Goal: Information Seeking & Learning: Learn about a topic

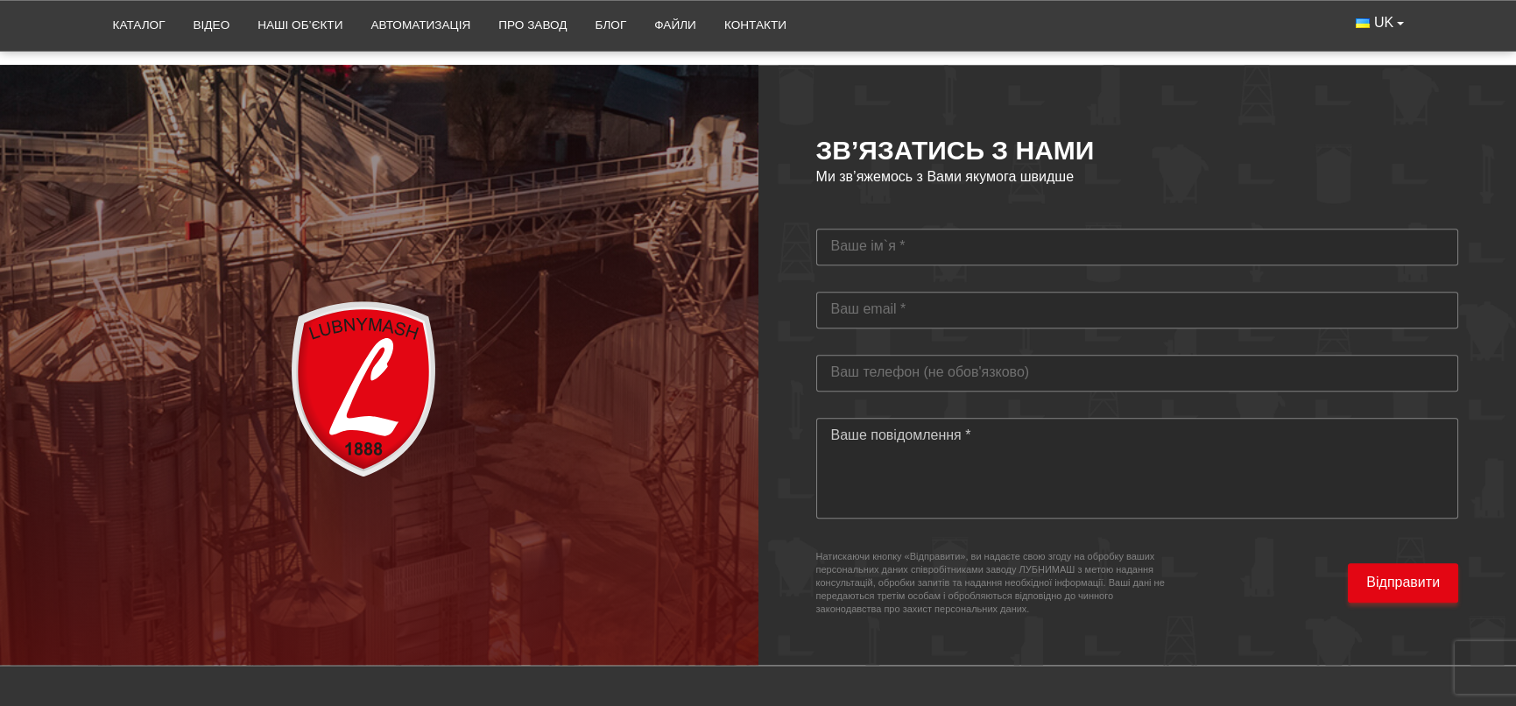
scroll to position [5110, 0]
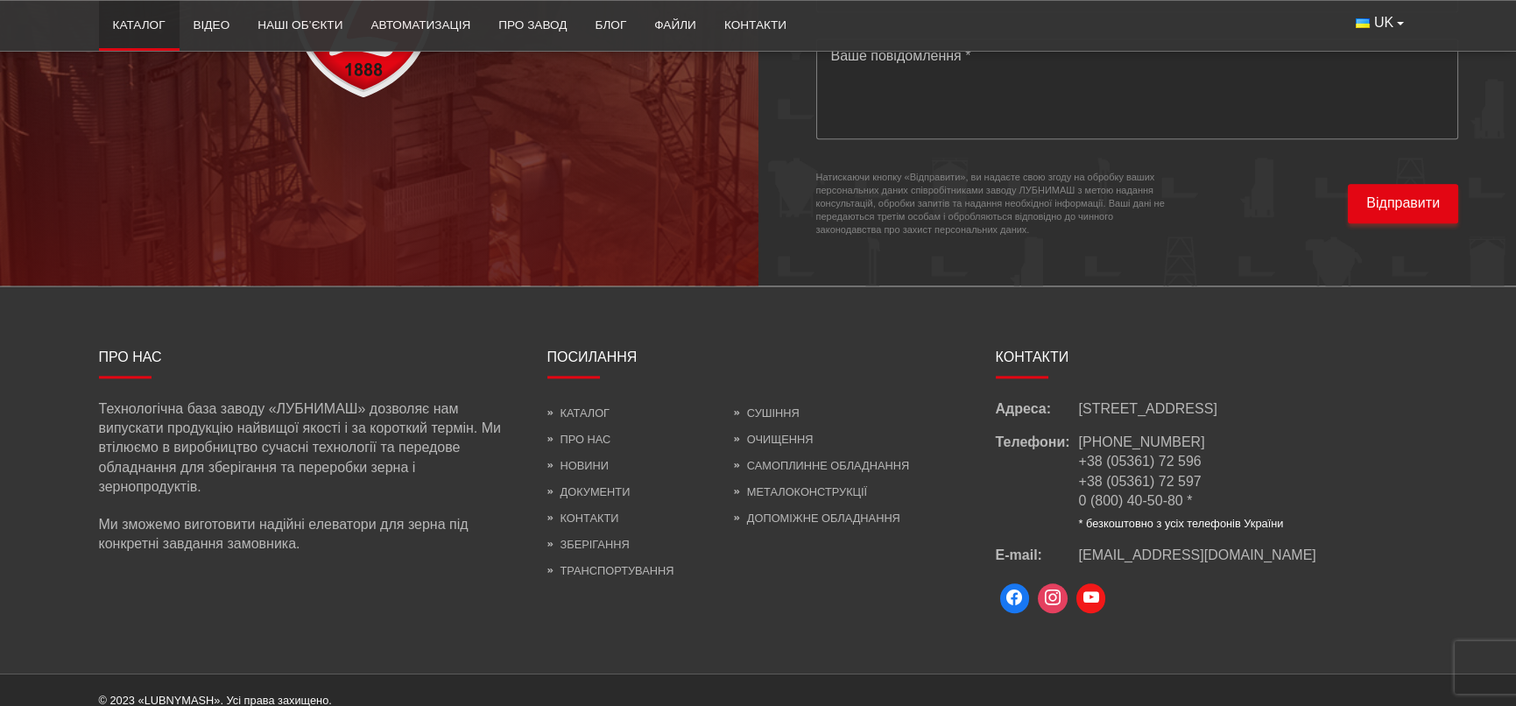
click at [149, 22] on link "Каталог" at bounding box center [139, 25] width 81 height 39
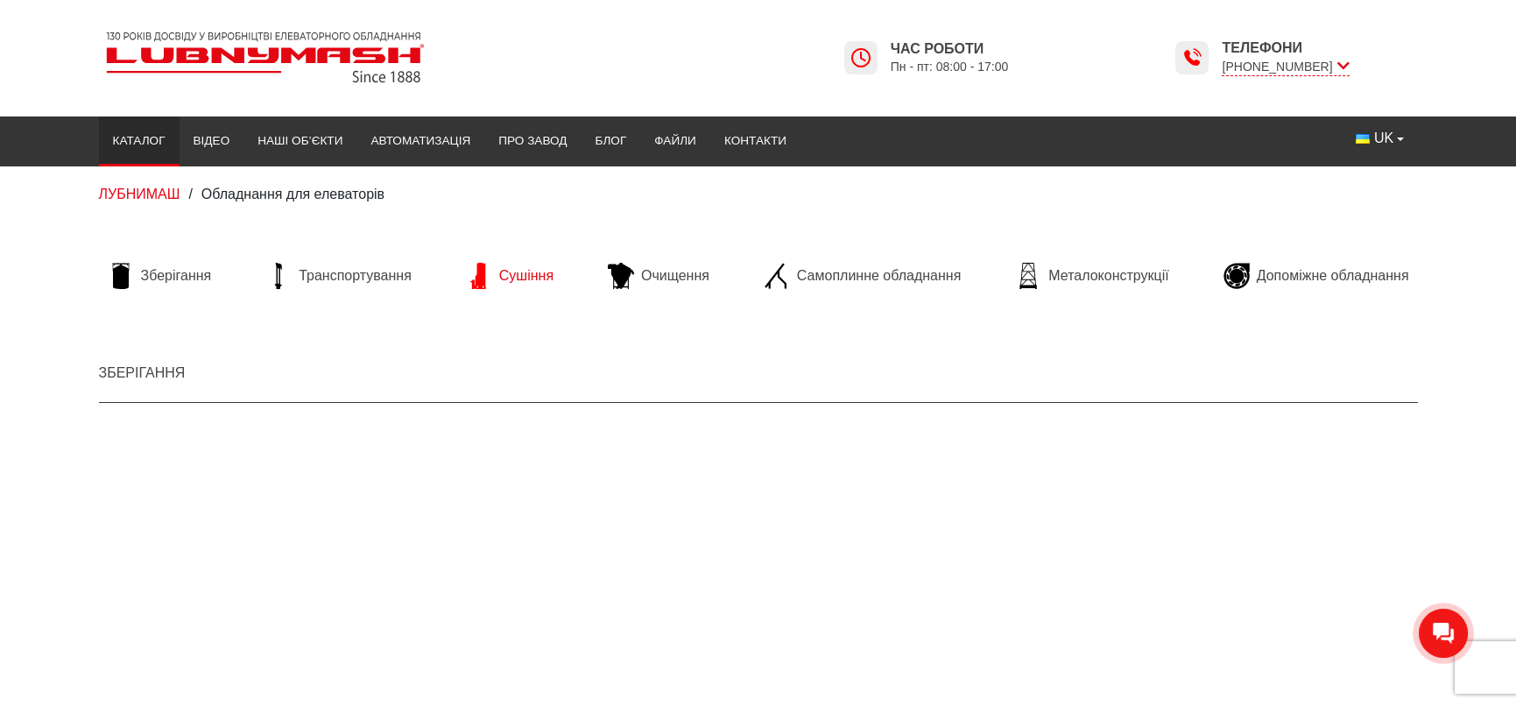
click at [539, 274] on span "Сушіння" at bounding box center [526, 275] width 54 height 19
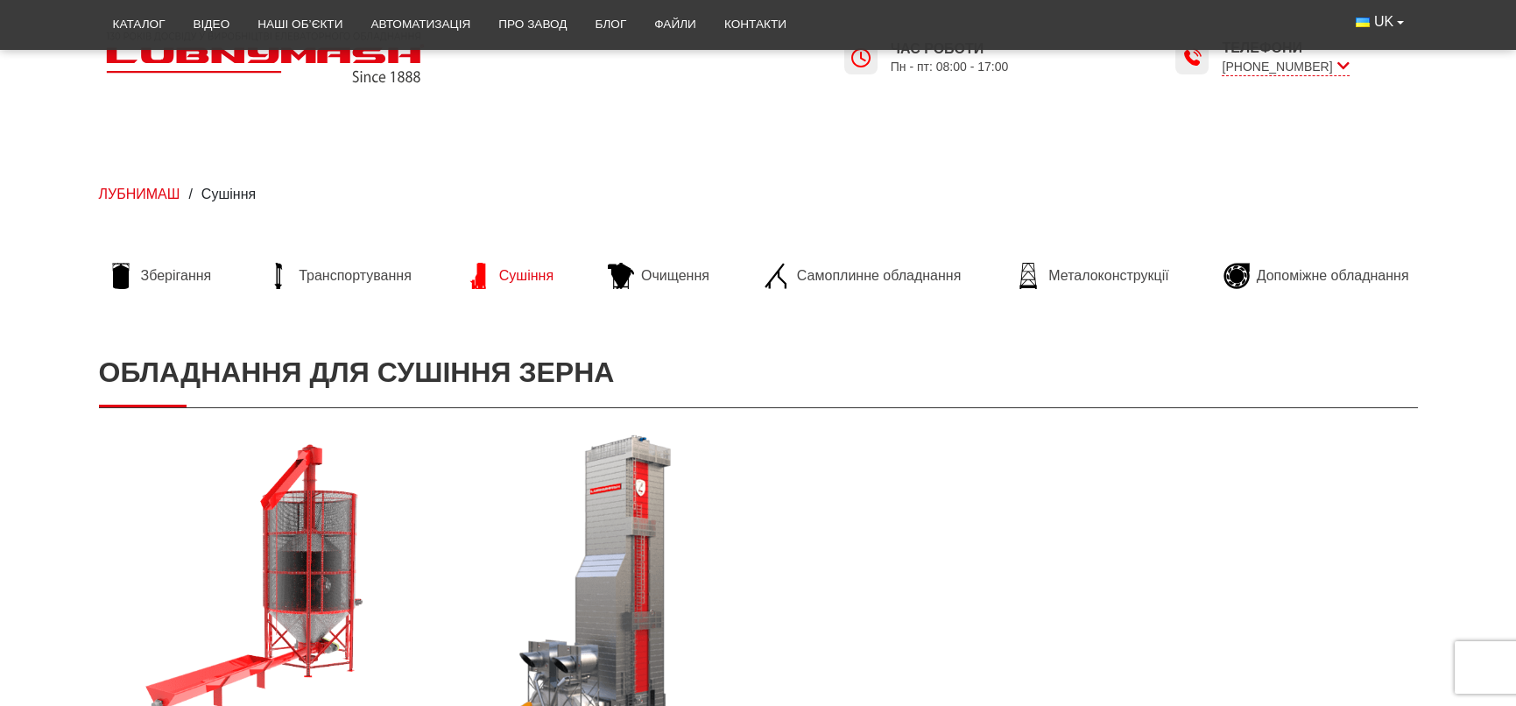
scroll to position [350, 0]
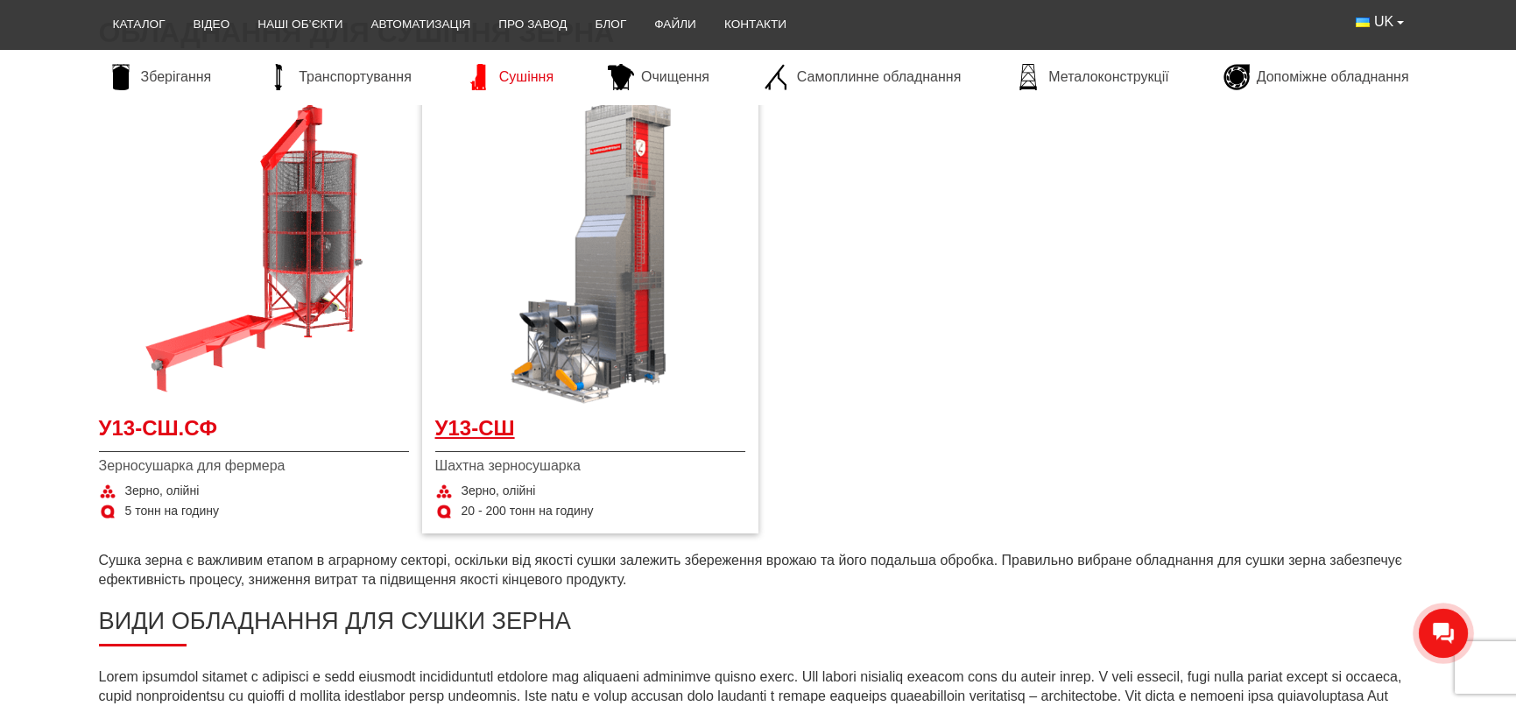
click at [489, 426] on span "У13-СШ" at bounding box center [590, 433] width 310 height 39
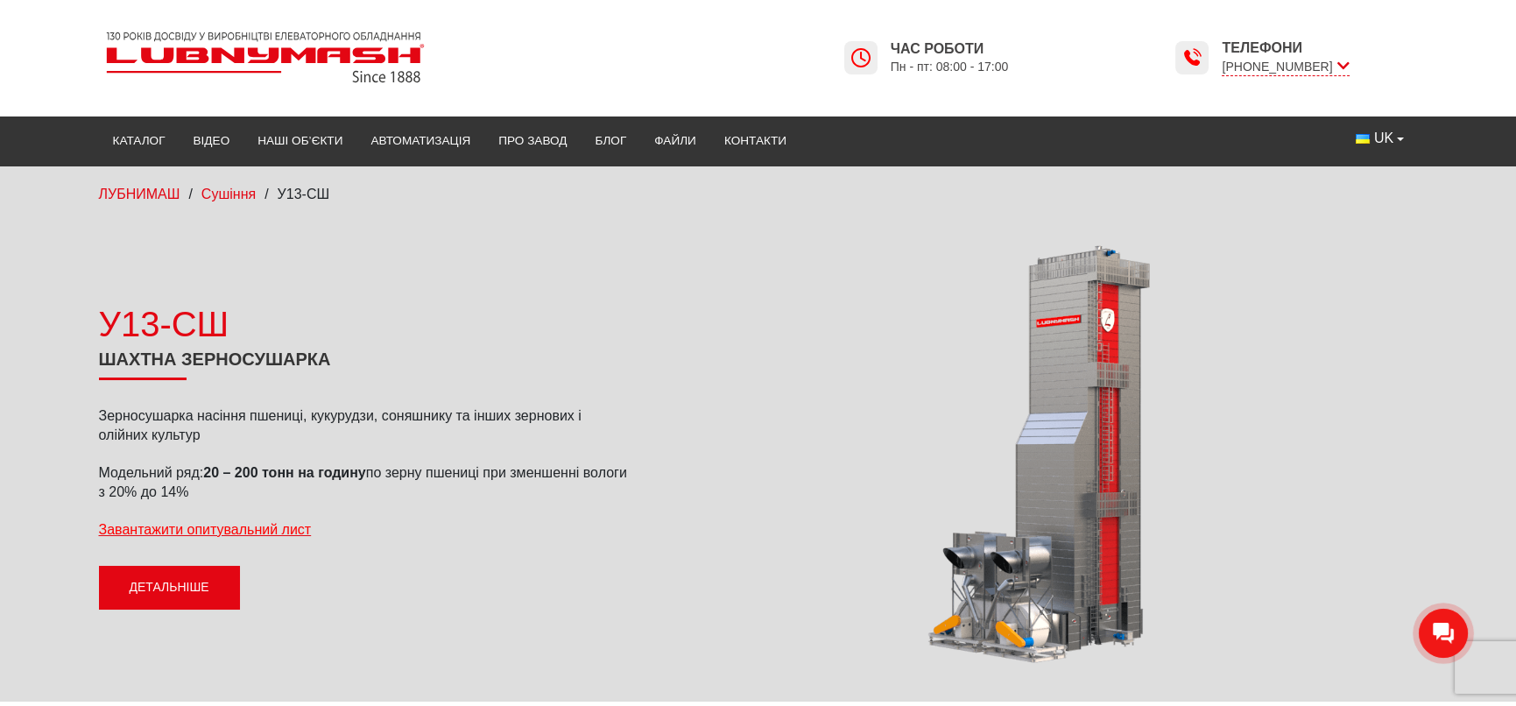
click at [206, 587] on link "Детальніше" at bounding box center [169, 588] width 141 height 44
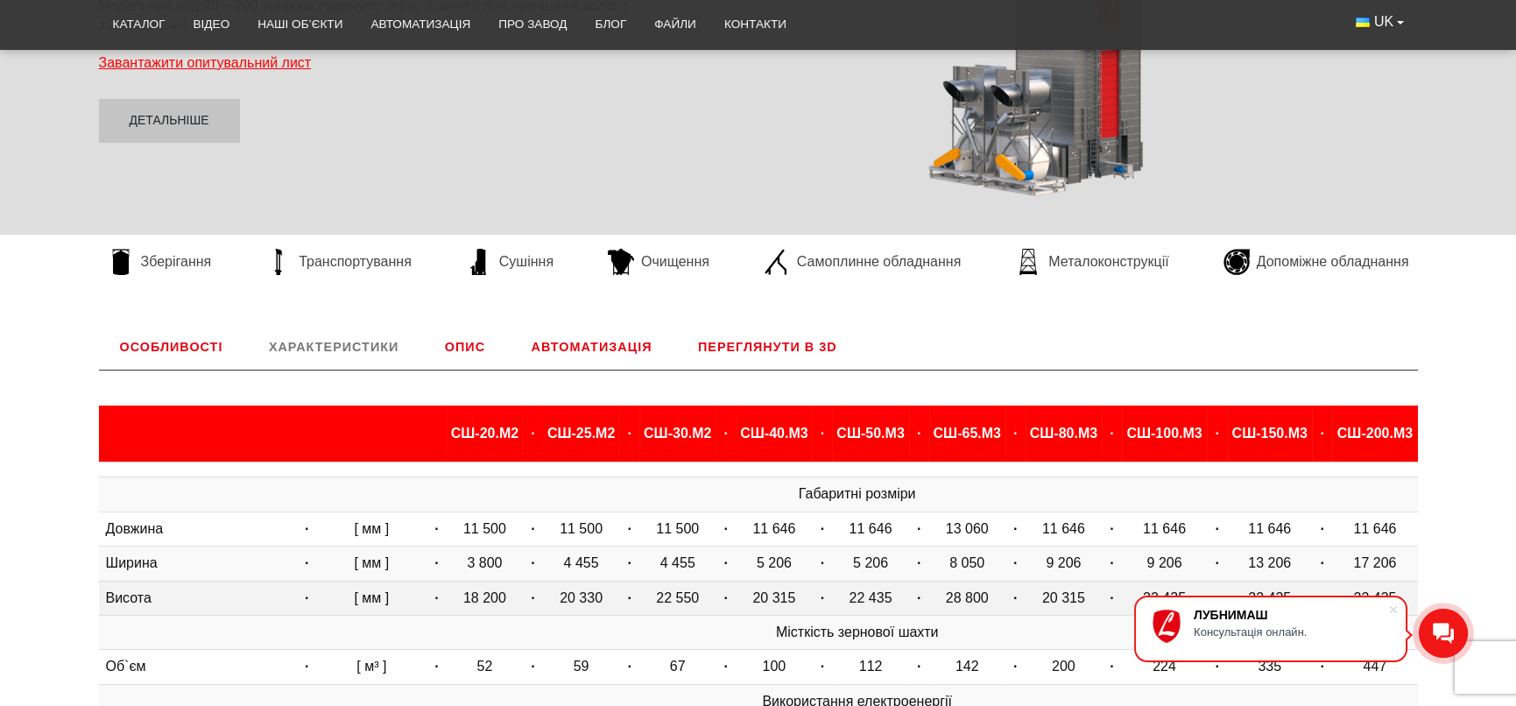
scroll to position [642, 0]
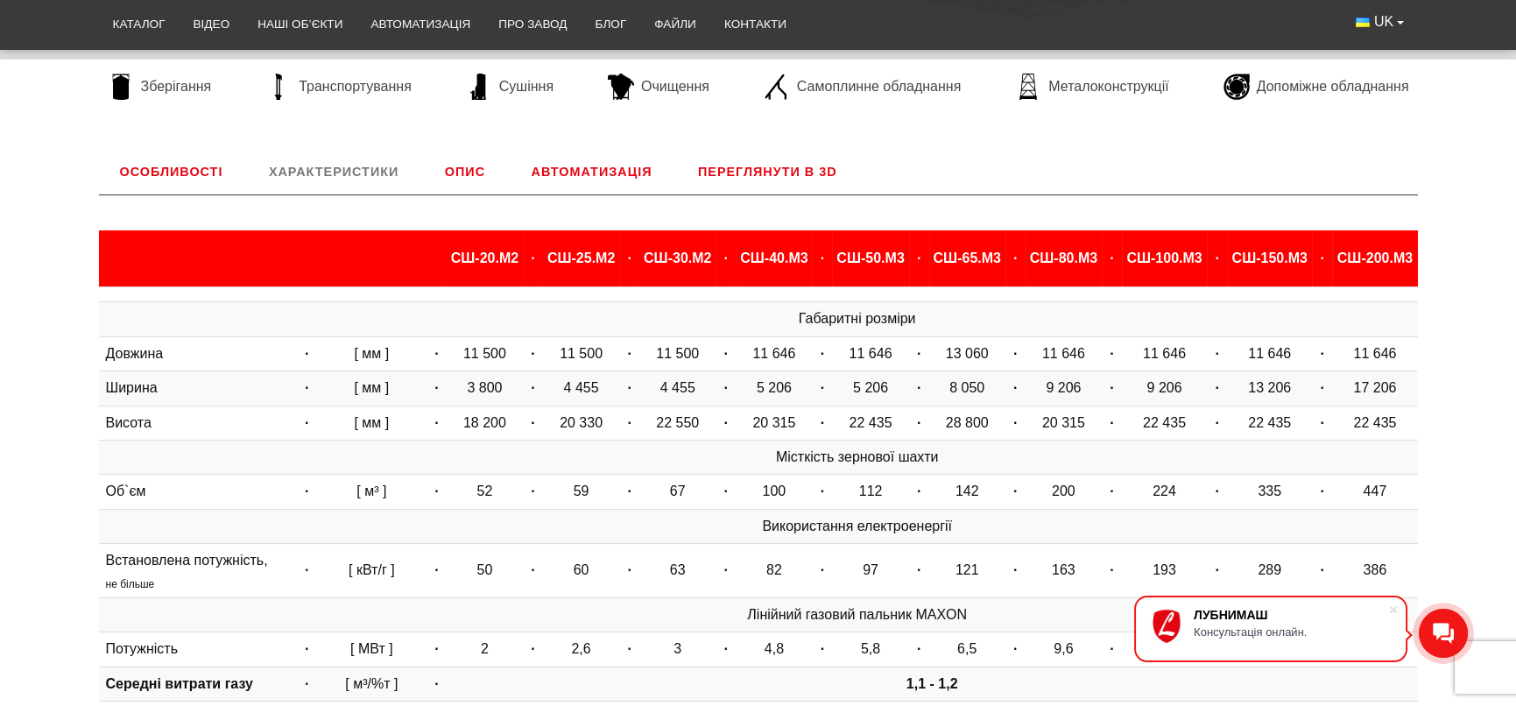
click at [1368, 258] on th "СШ-200.М3" at bounding box center [1374, 258] width 85 height 56
click at [1269, 254] on th "СШ-150.М3" at bounding box center [1269, 258] width 85 height 56
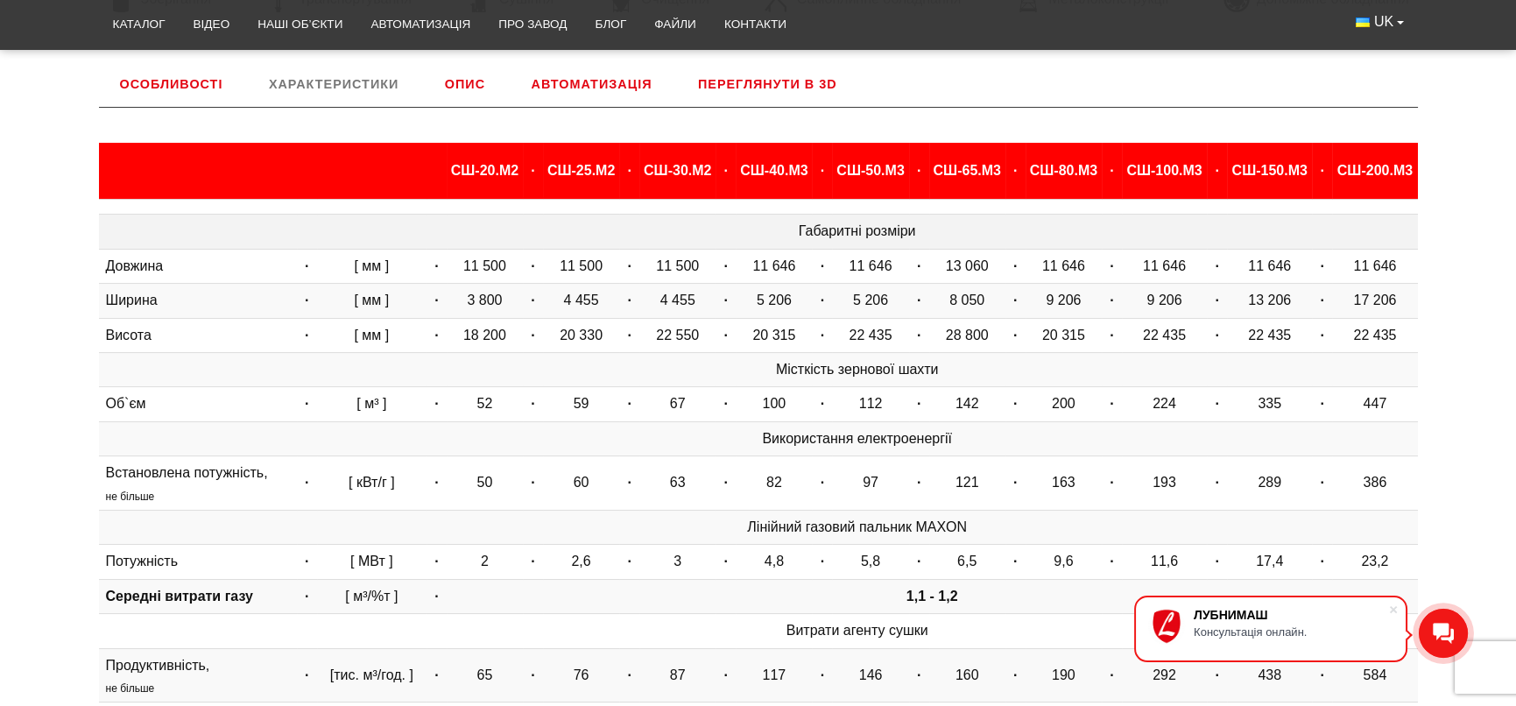
scroll to position [817, 0]
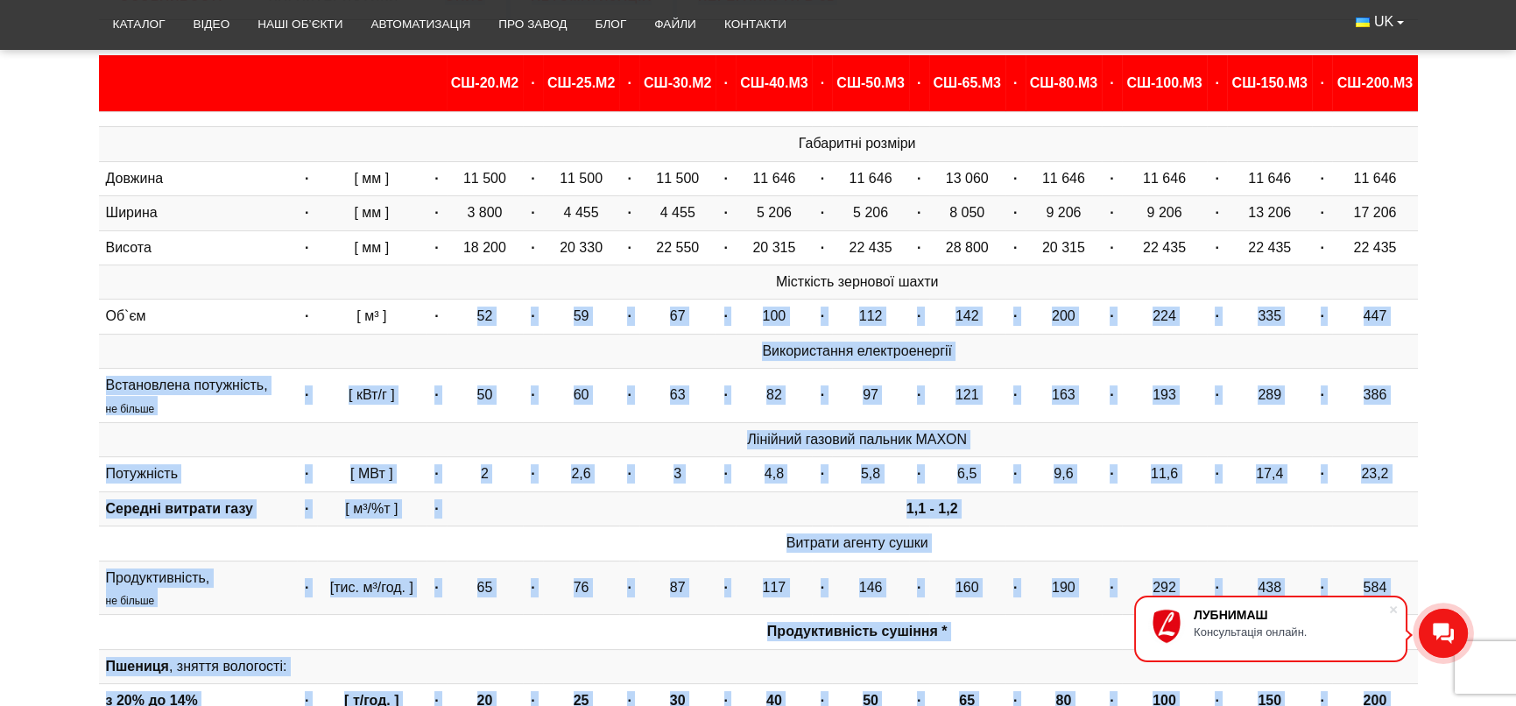
drag, startPoint x: 447, startPoint y: 314, endPoint x: 1516, endPoint y: 321, distance: 1068.8
click at [1516, 321] on html "ЛУБНИМАШ Консультація онлайн. LUBNYMASH Каталог Відео Наші об’єкти Автоматизаці…" at bounding box center [758, 479] width 1516 height 2592
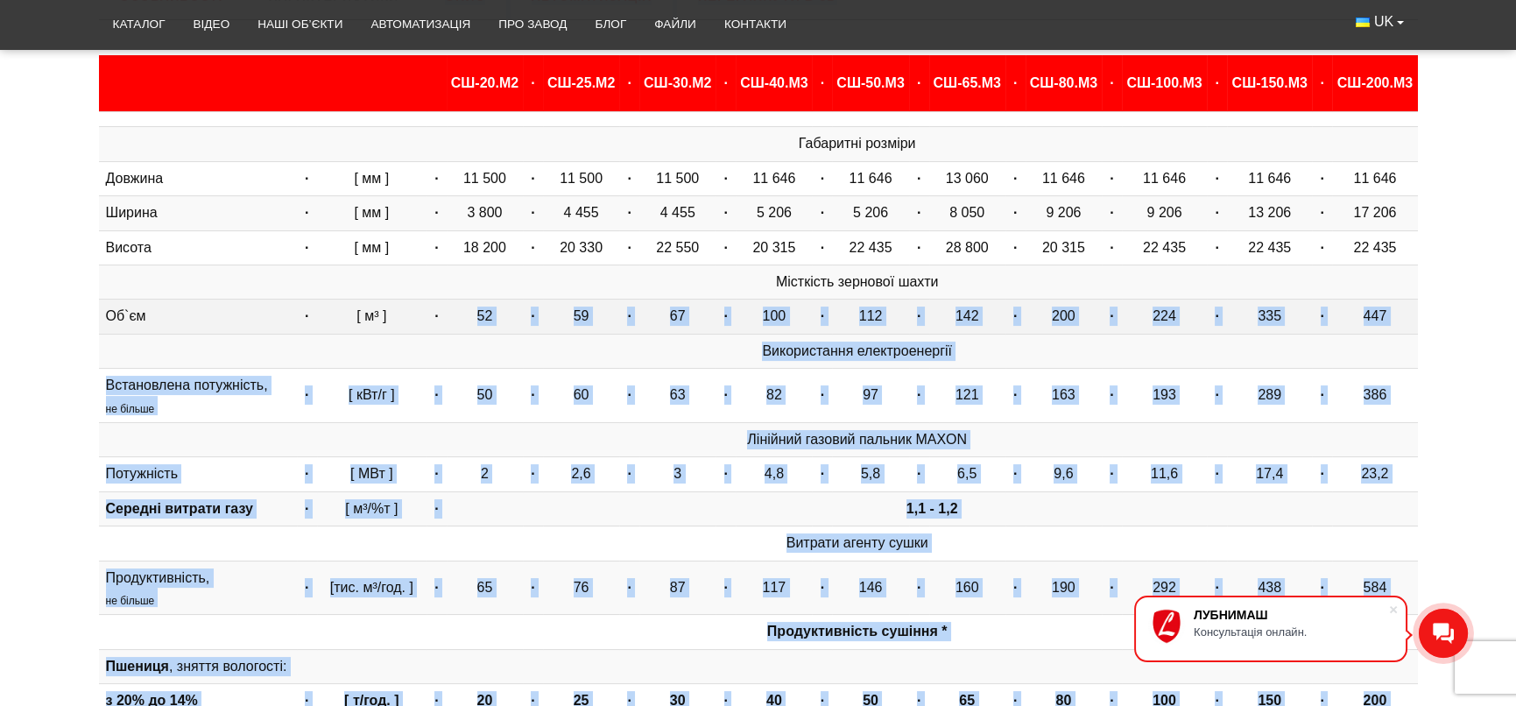
click at [1043, 325] on td "200" at bounding box center [1064, 317] width 76 height 34
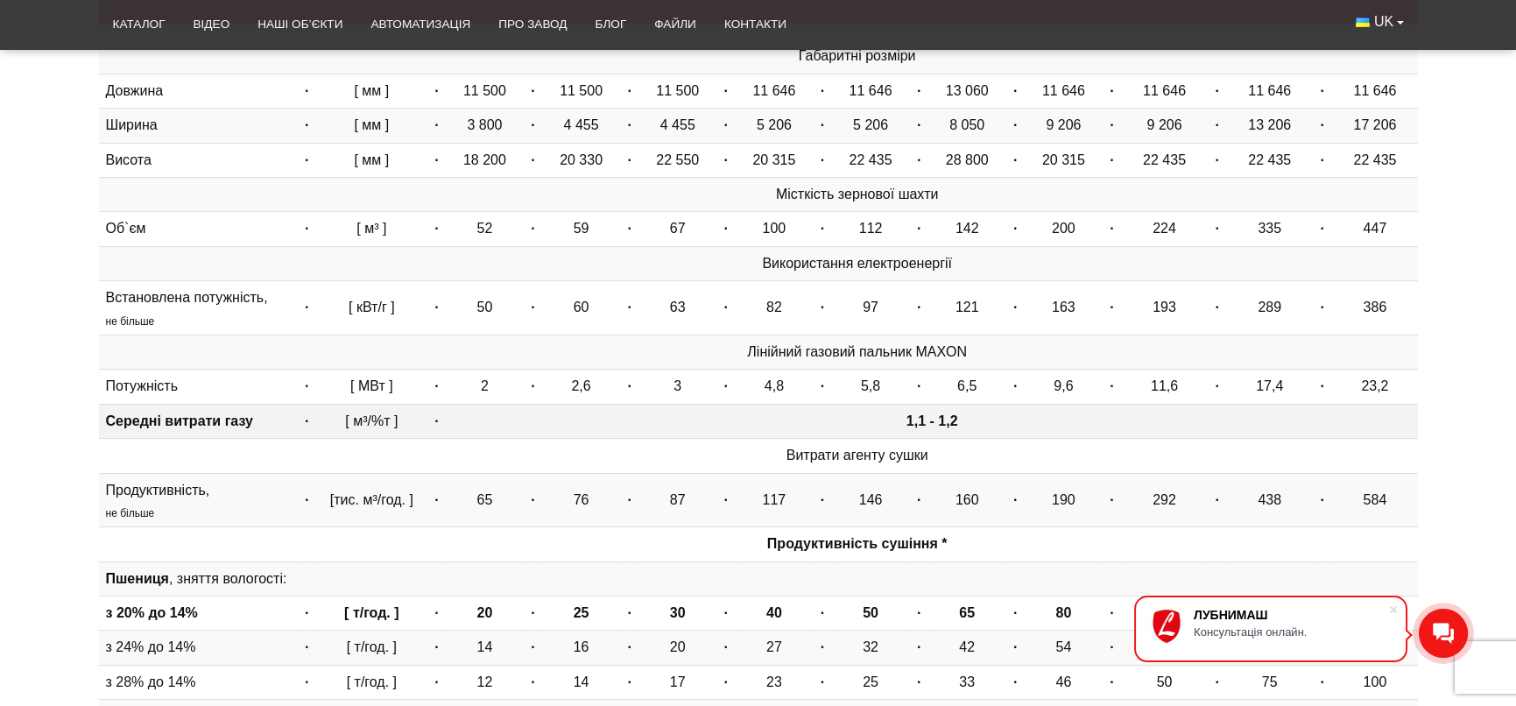
scroll to position [379, 0]
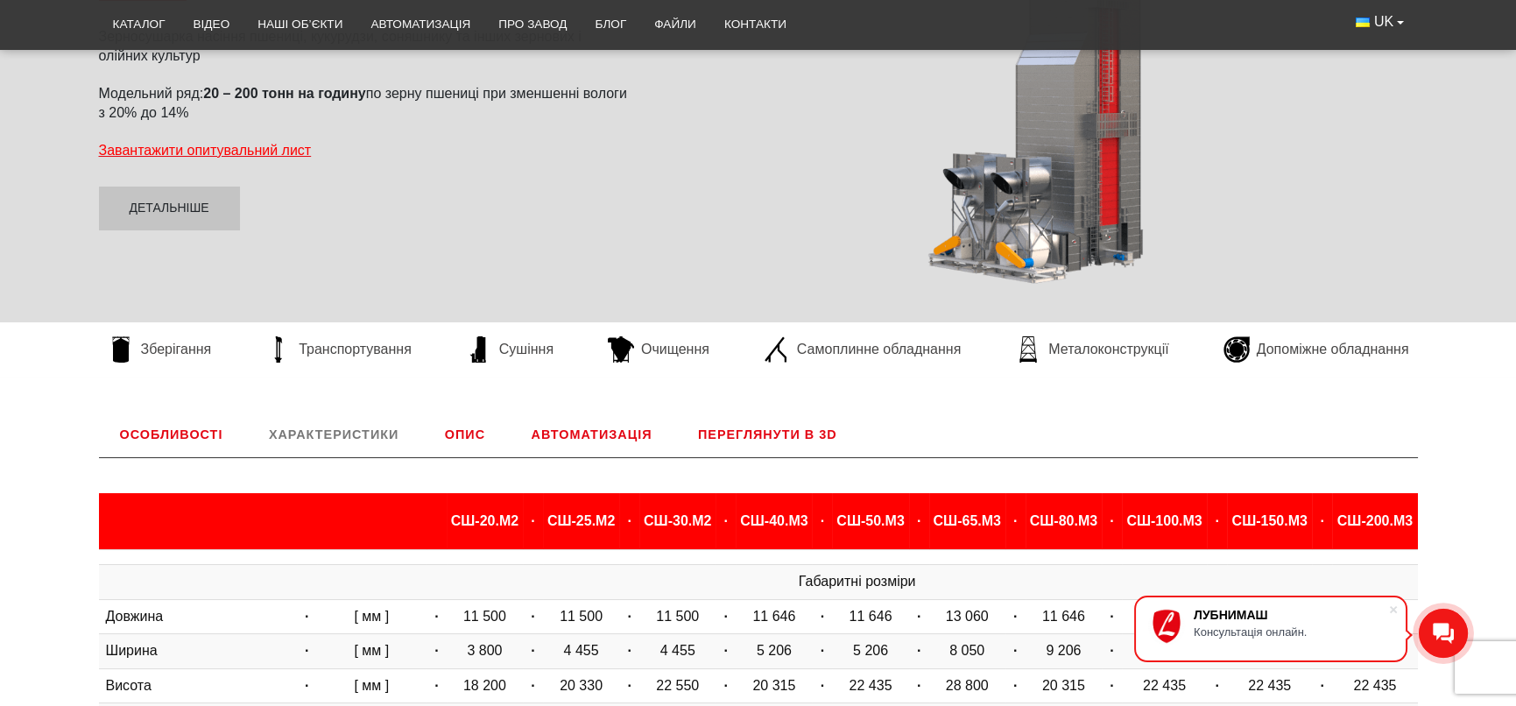
click at [477, 428] on link "Опис" at bounding box center [465, 435] width 82 height 46
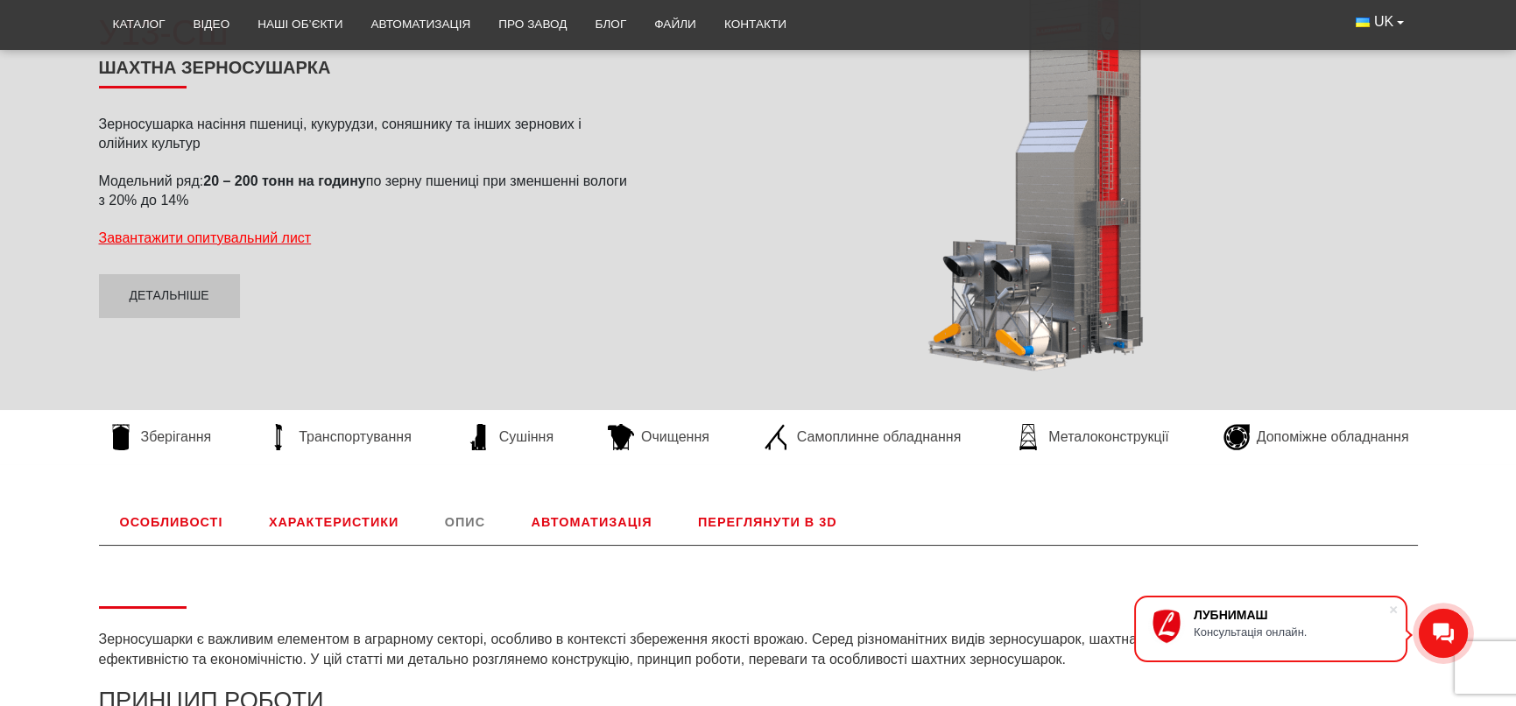
scroll to position [204, 0]
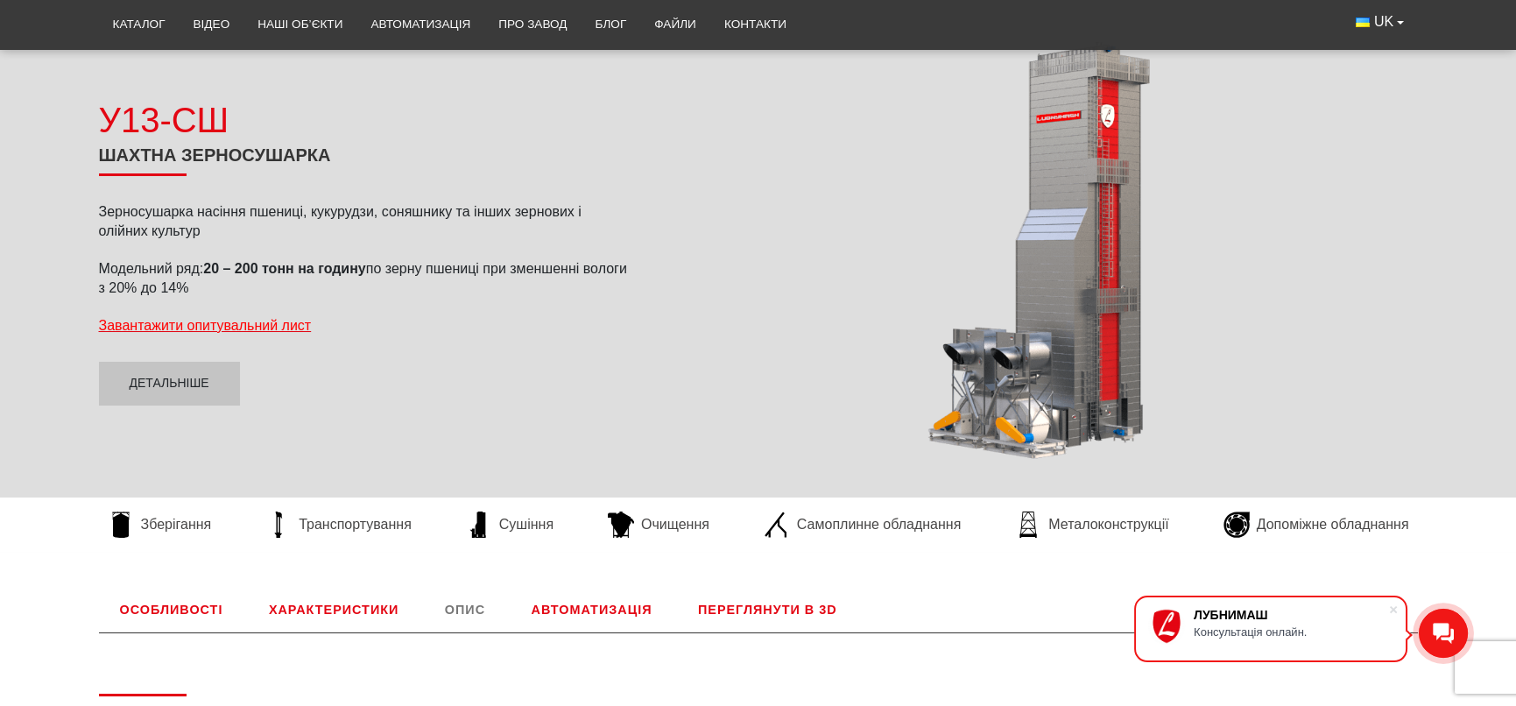
click at [144, 631] on link "Особливості" at bounding box center [171, 610] width 145 height 46
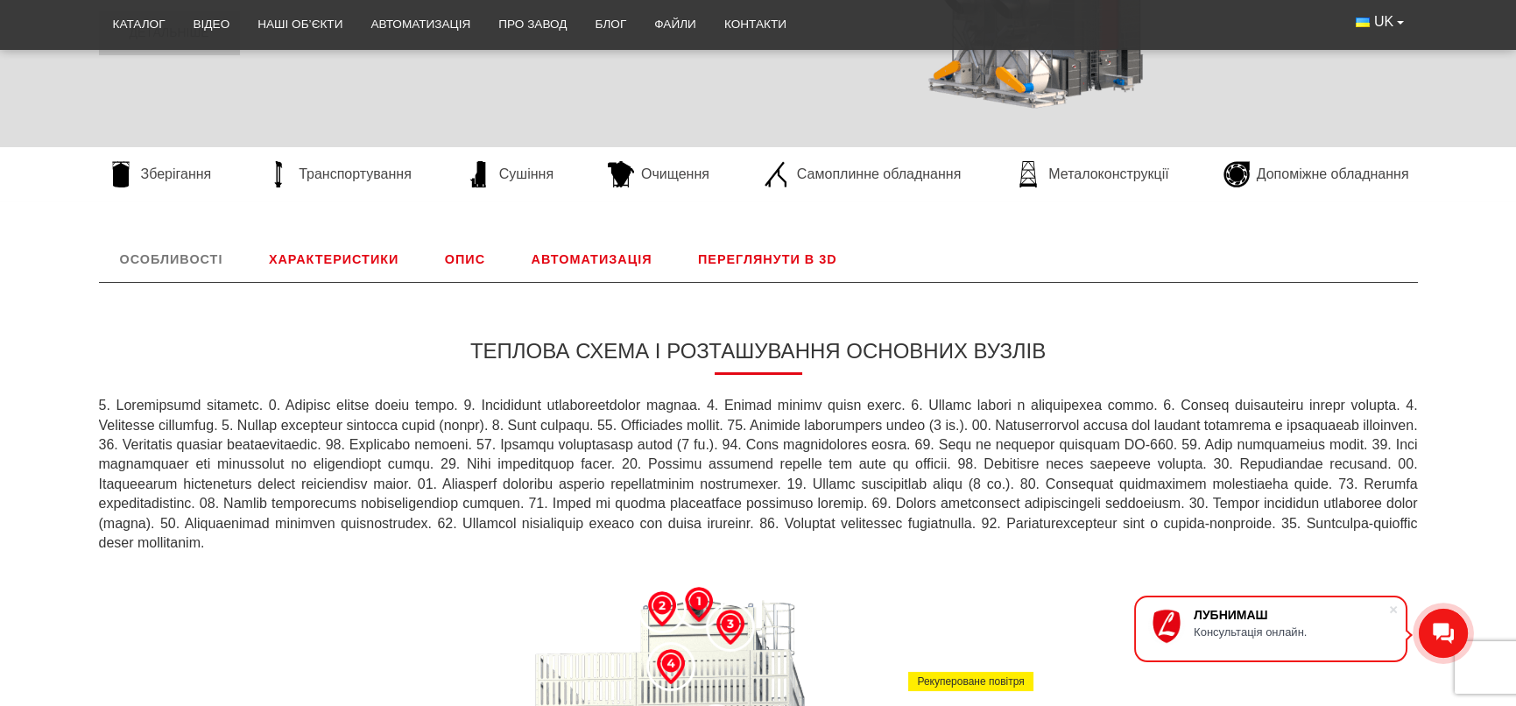
scroll to position [817, 0]
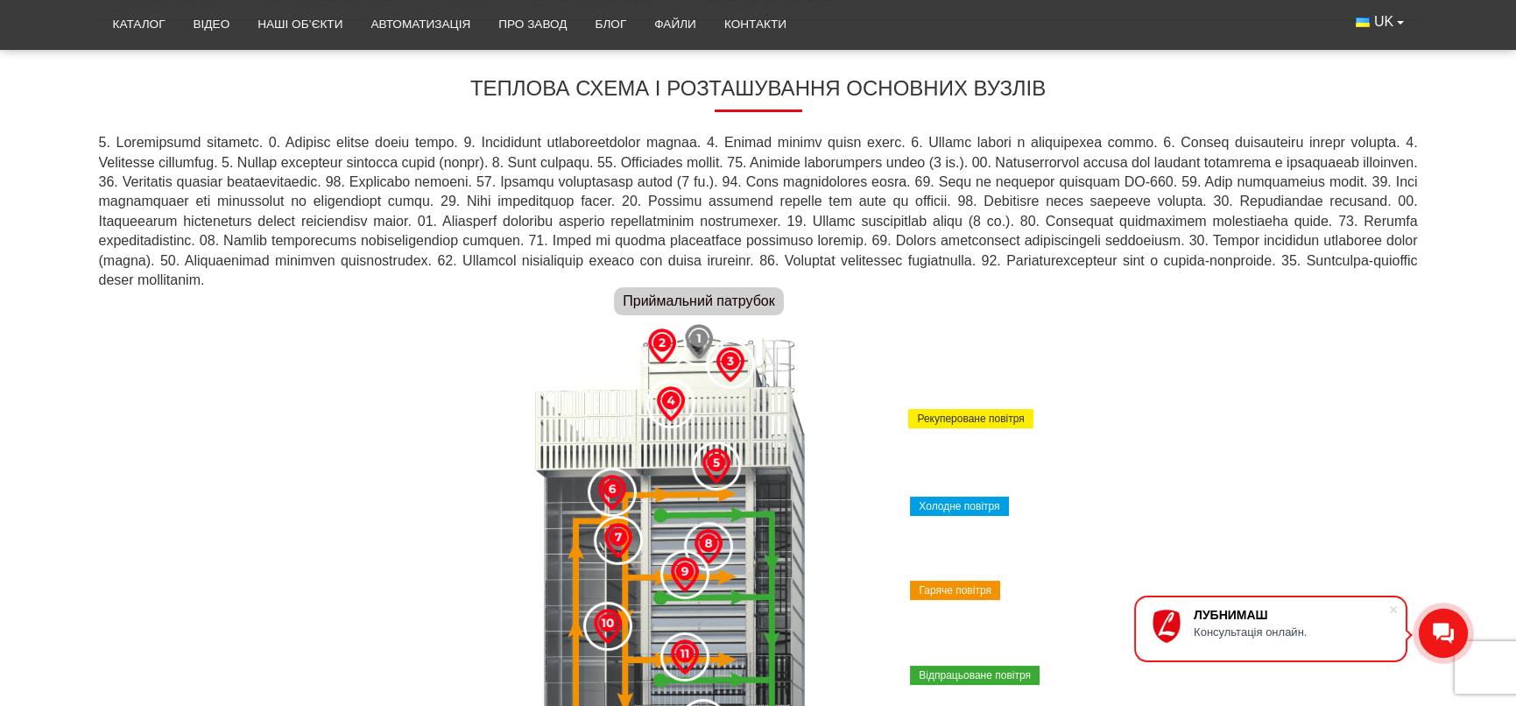
click at [697, 343] on img at bounding box center [699, 341] width 35 height 35
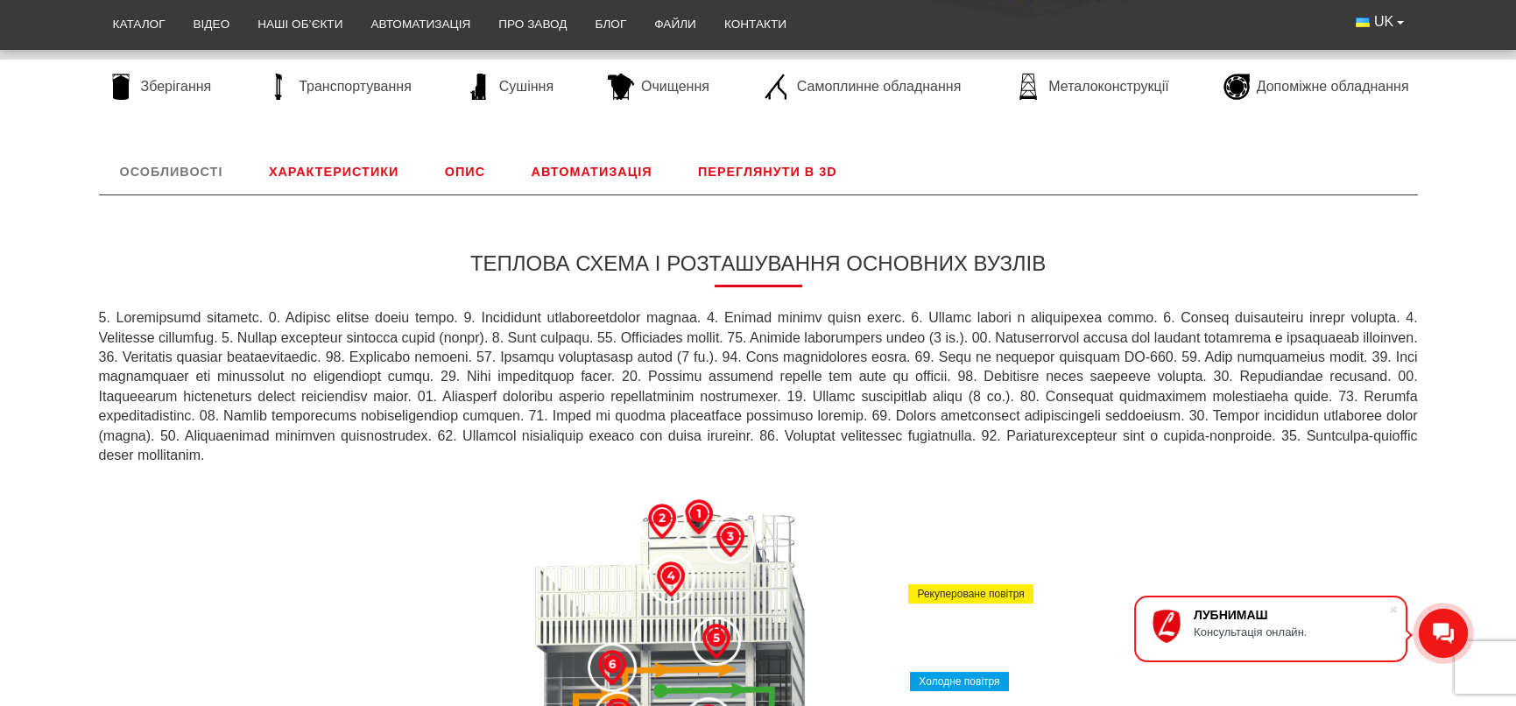
scroll to position [555, 0]
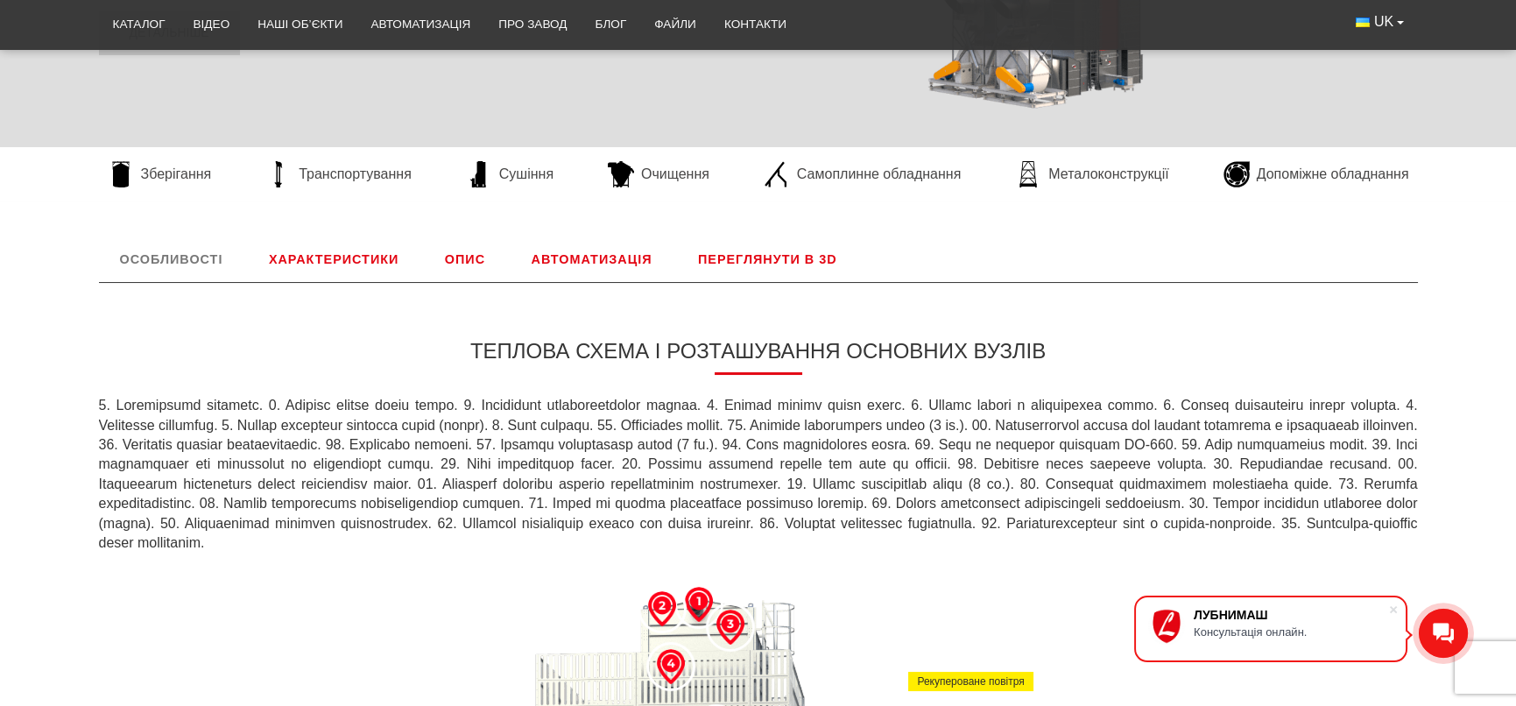
click at [368, 263] on link "Характеристики" at bounding box center [334, 260] width 172 height 46
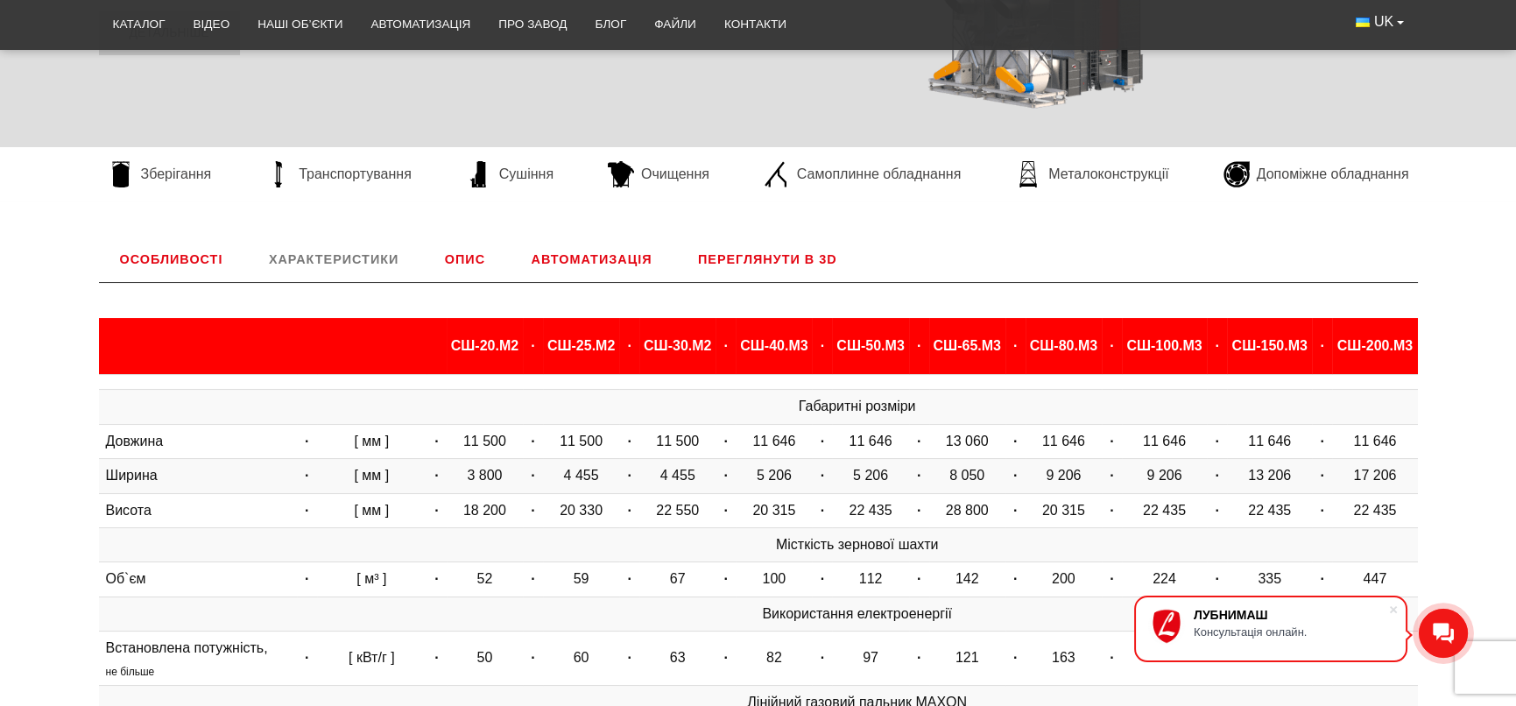
scroll to position [730, 0]
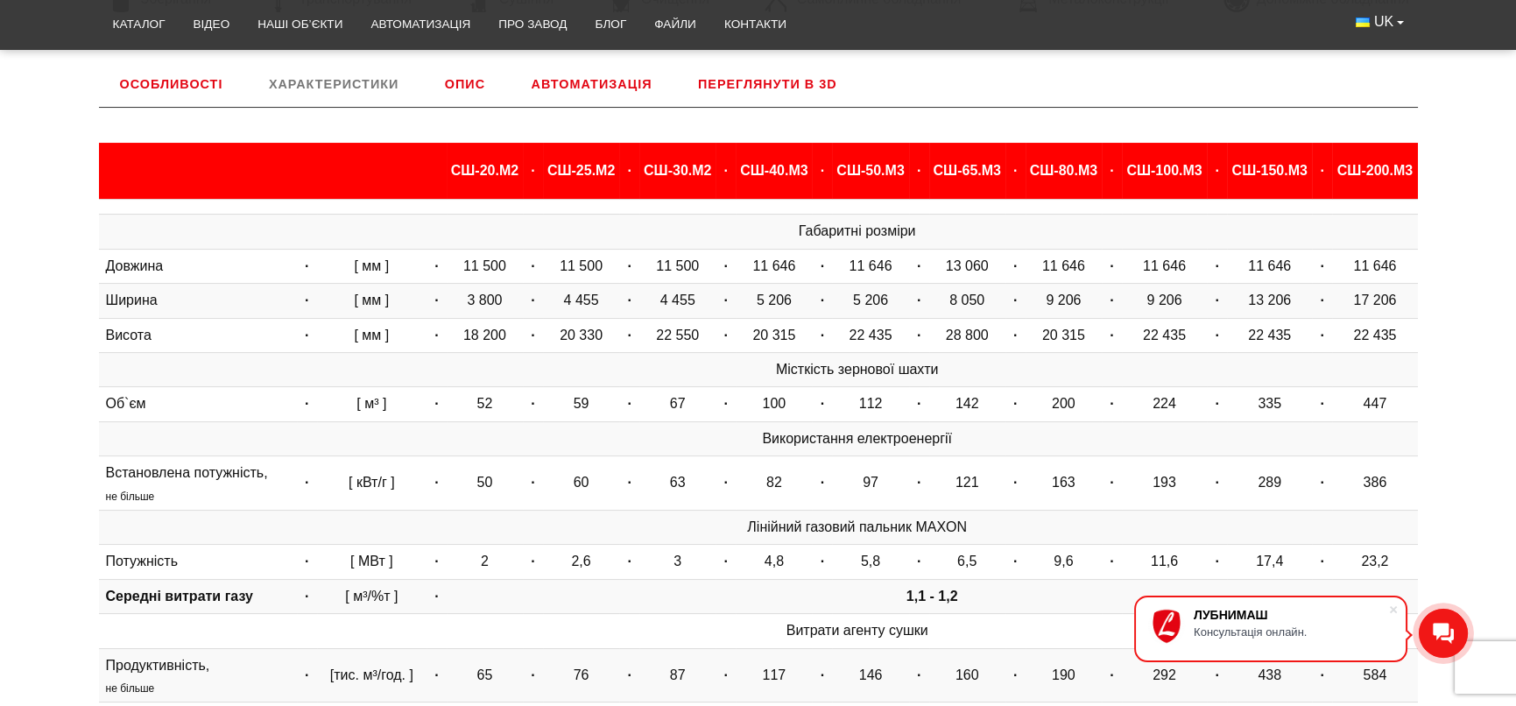
click at [475, 87] on link "Опис" at bounding box center [465, 84] width 82 height 46
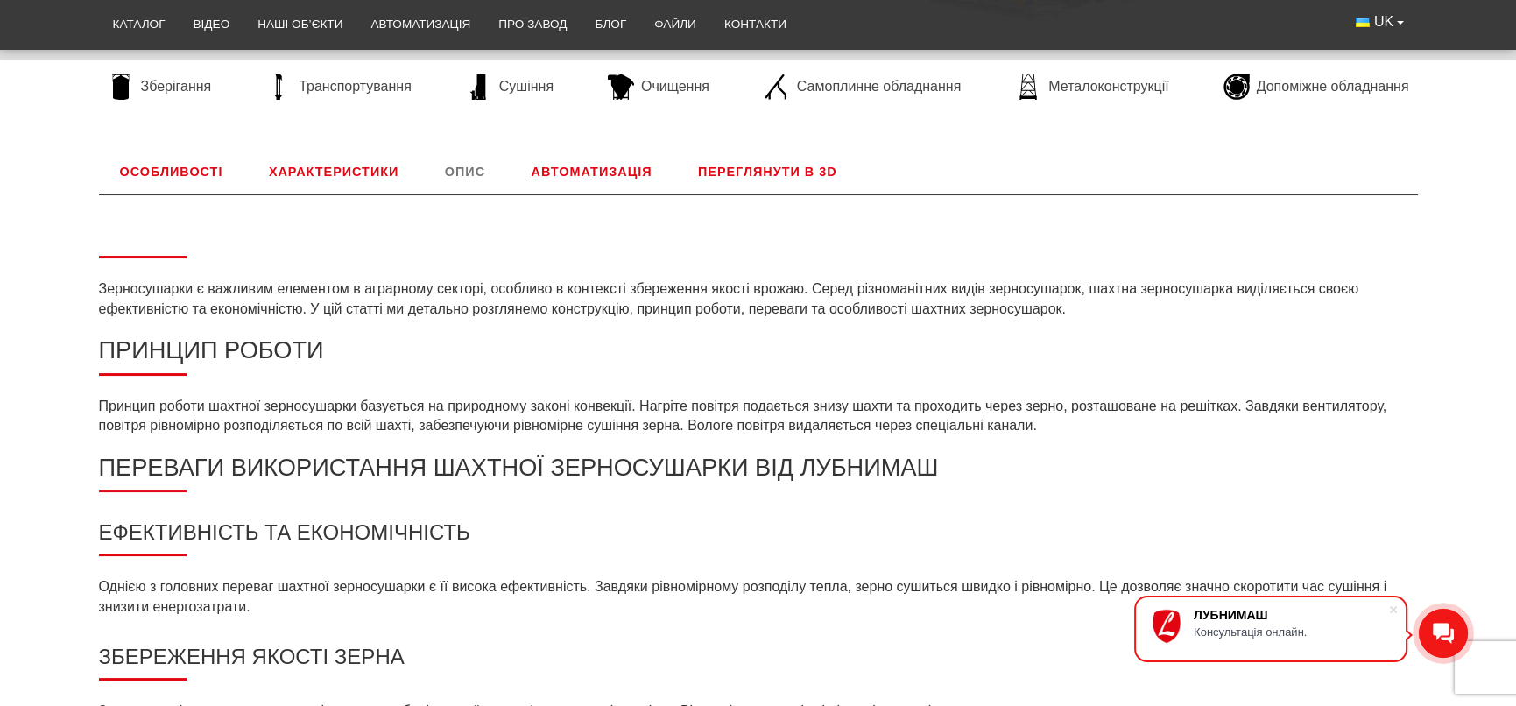
click at [613, 176] on link "Автоматизація" at bounding box center [592, 172] width 163 height 46
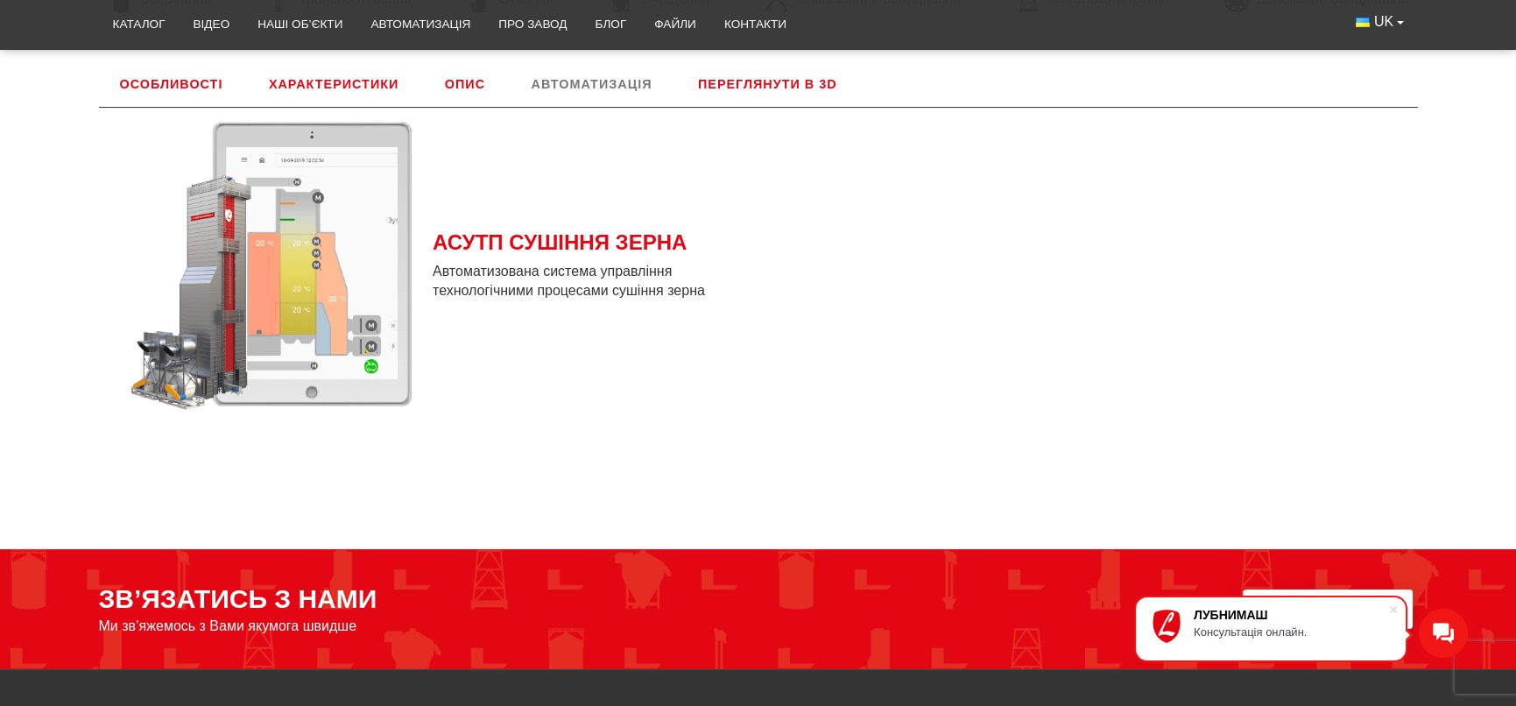
click at [716, 76] on link "Переглянути в 3D" at bounding box center [767, 84] width 181 height 46
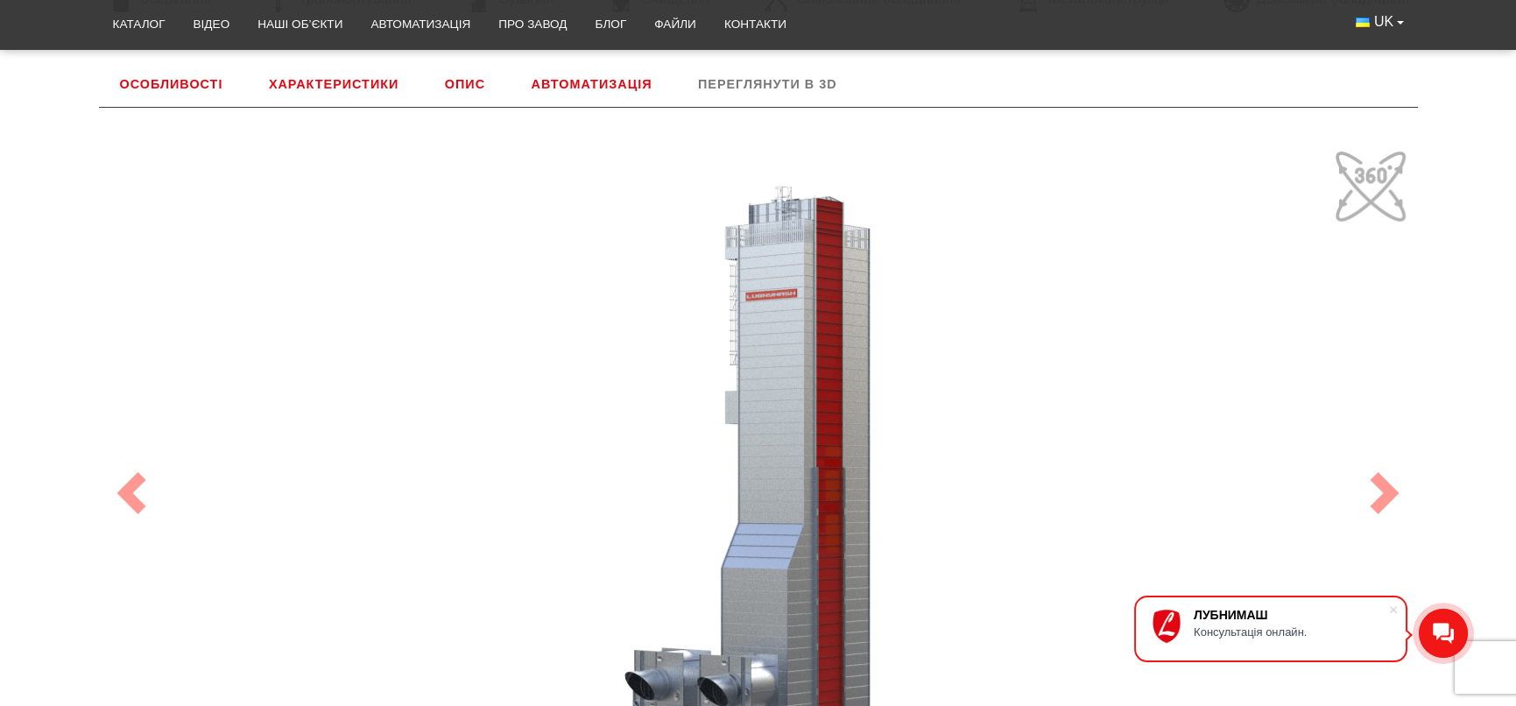
scroll to position [905, 0]
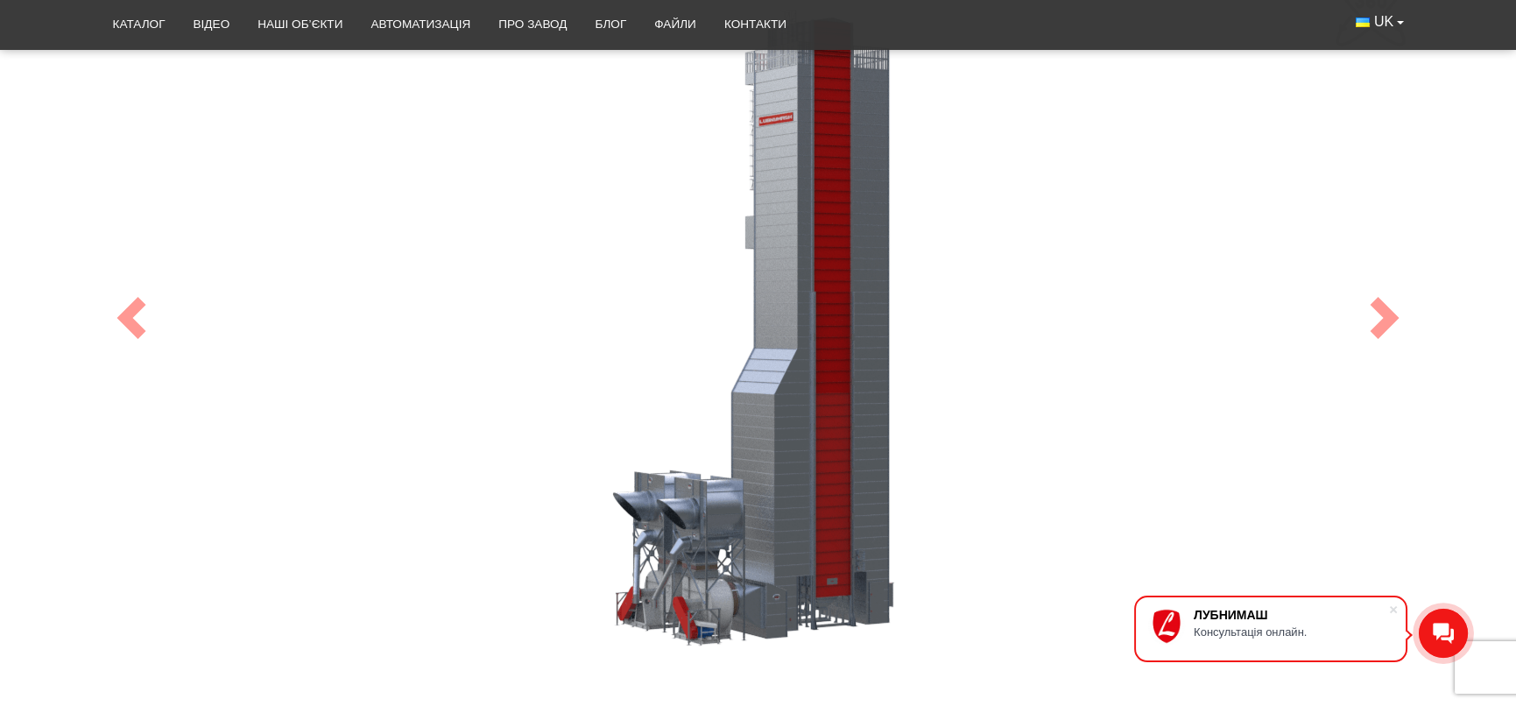
drag, startPoint x: 776, startPoint y: 505, endPoint x: 743, endPoint y: 494, distance: 34.9
click at [743, 494] on div "100" at bounding box center [758, 318] width 1314 height 700
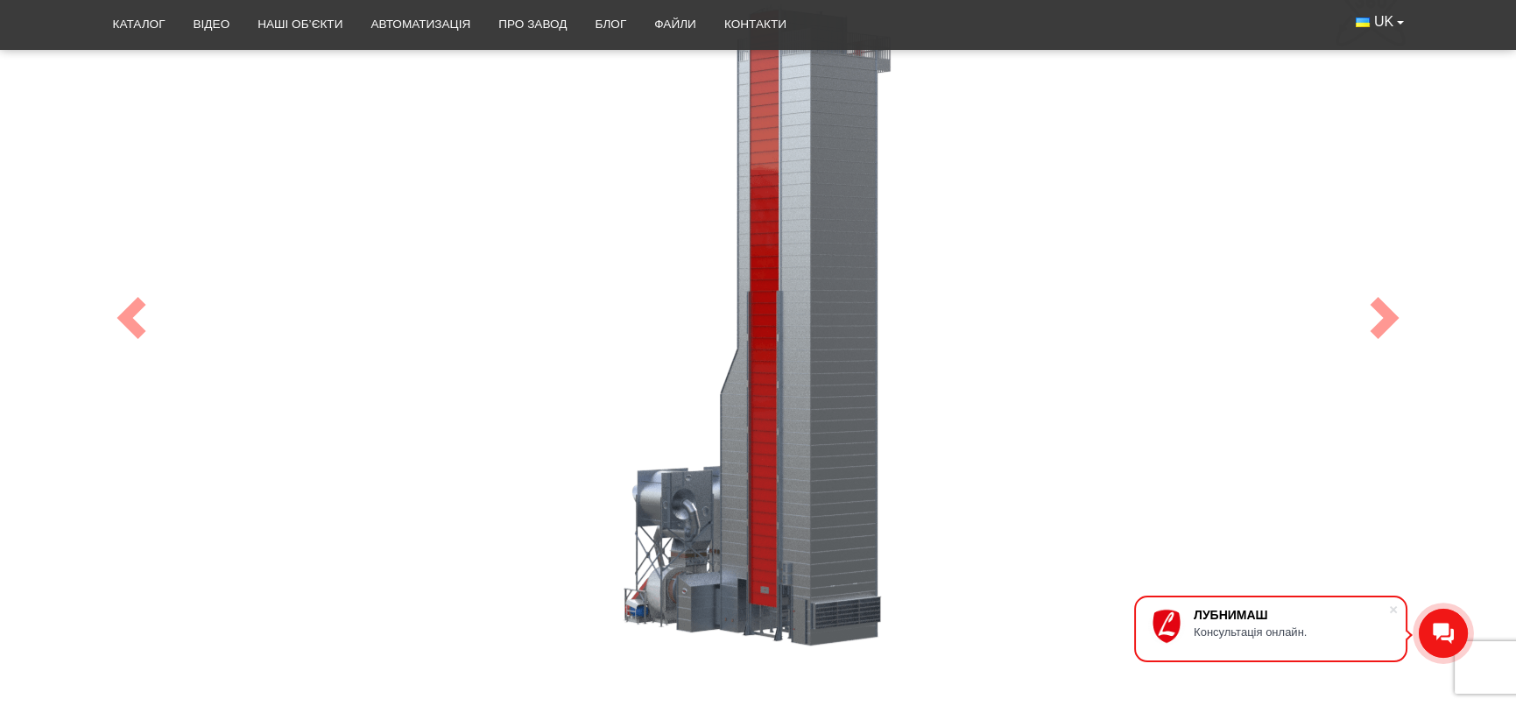
drag, startPoint x: 761, startPoint y: 482, endPoint x: 630, endPoint y: 490, distance: 131.6
click at [630, 490] on div "100" at bounding box center [758, 318] width 1314 height 700
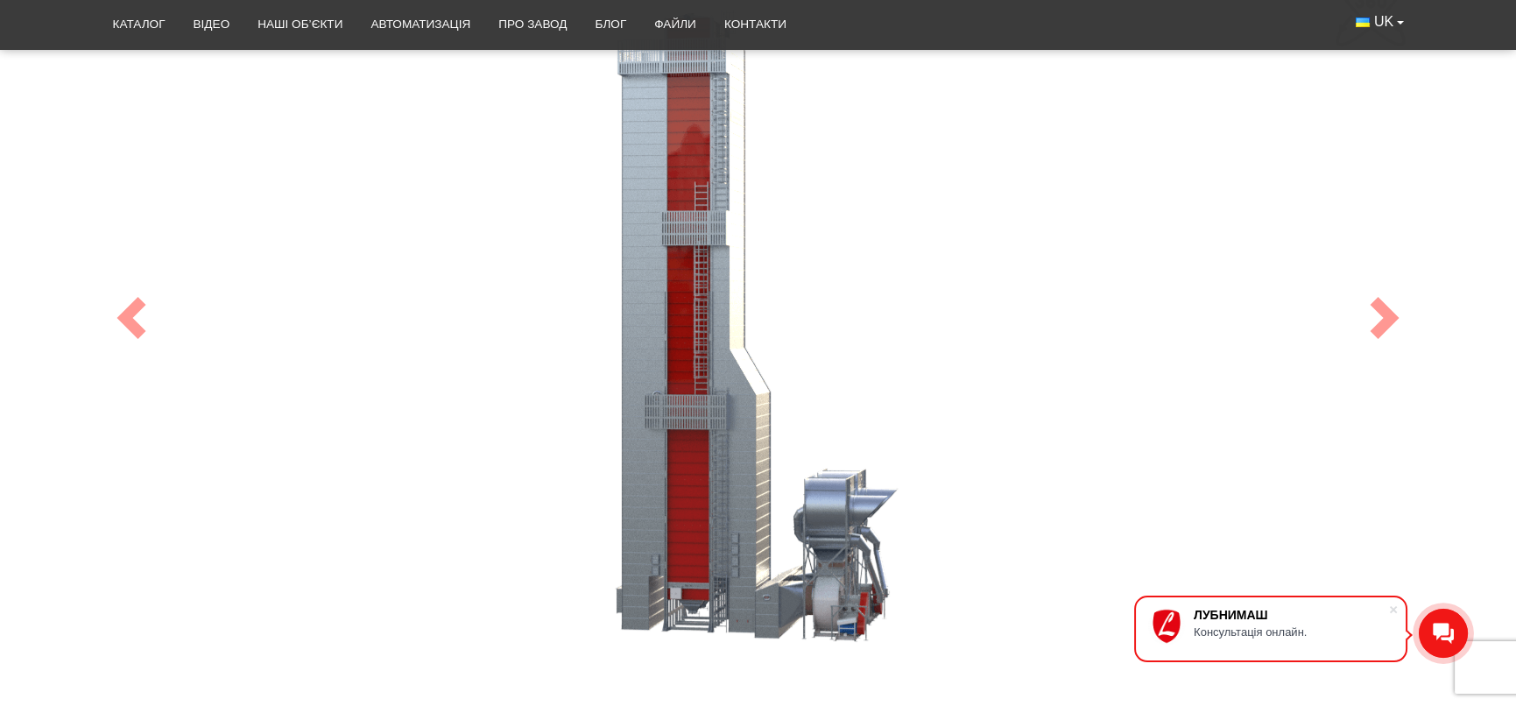
drag, startPoint x: 852, startPoint y: 503, endPoint x: 670, endPoint y: 526, distance: 183.6
click at [670, 526] on div "100" at bounding box center [758, 318] width 1314 height 700
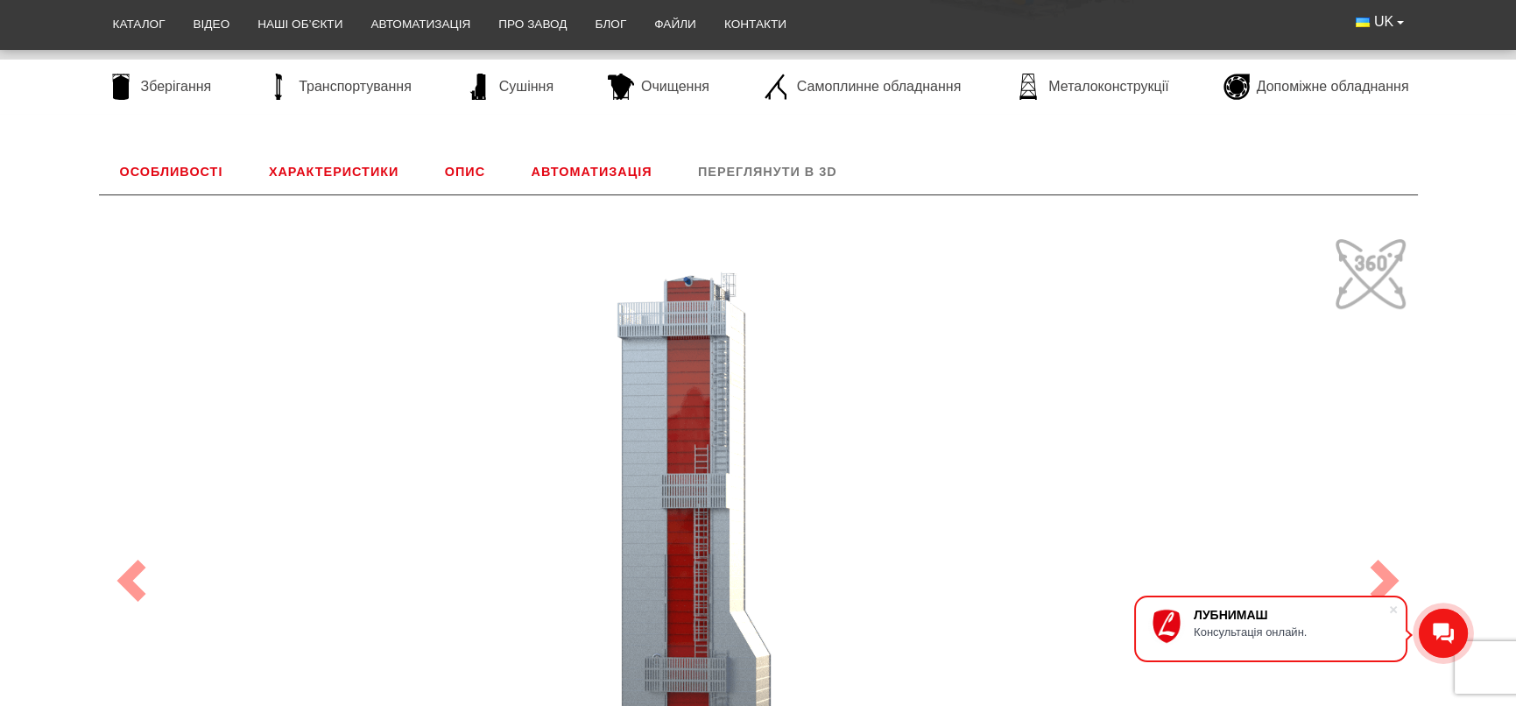
click at [172, 173] on link "Особливості" at bounding box center [171, 172] width 145 height 46
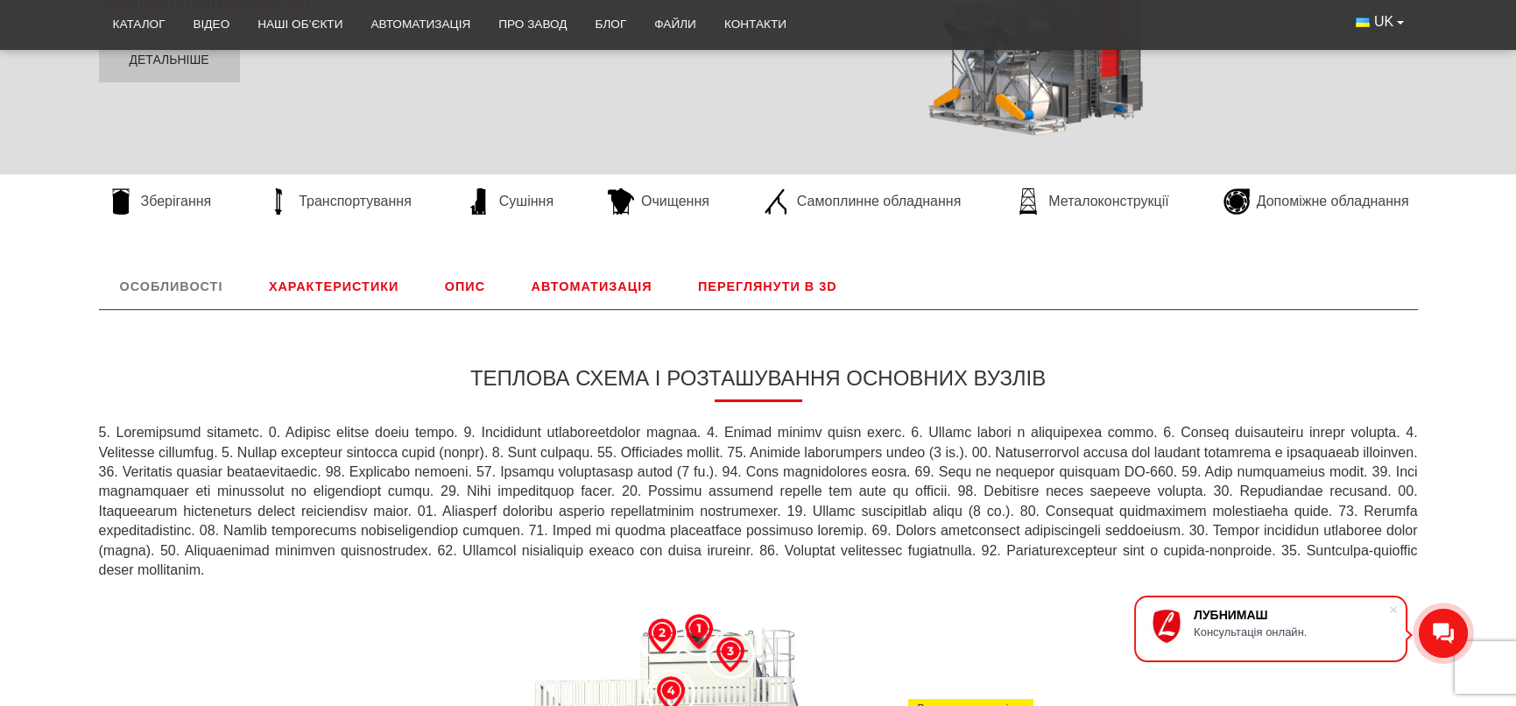
click at [364, 289] on link "Характеристики" at bounding box center [334, 287] width 172 height 46
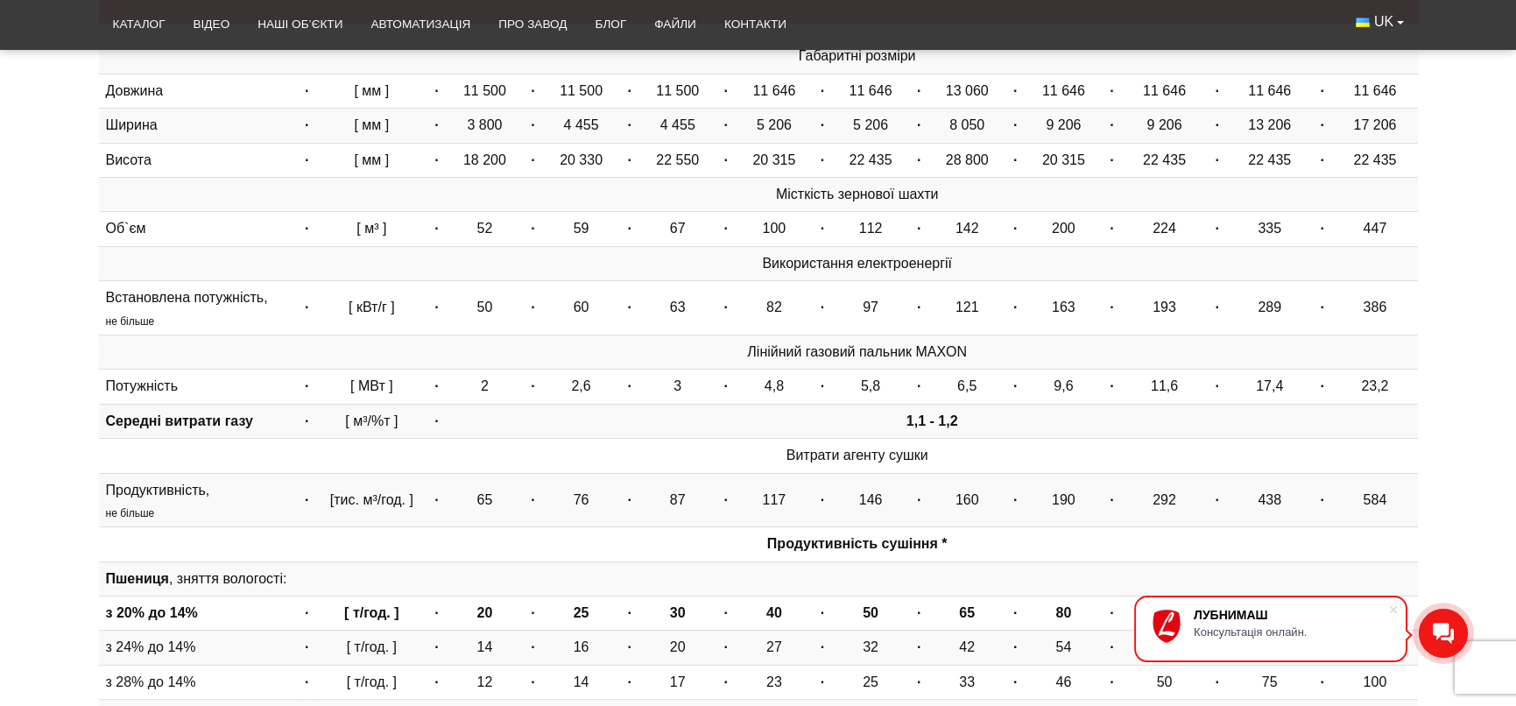
scroll to position [817, 0]
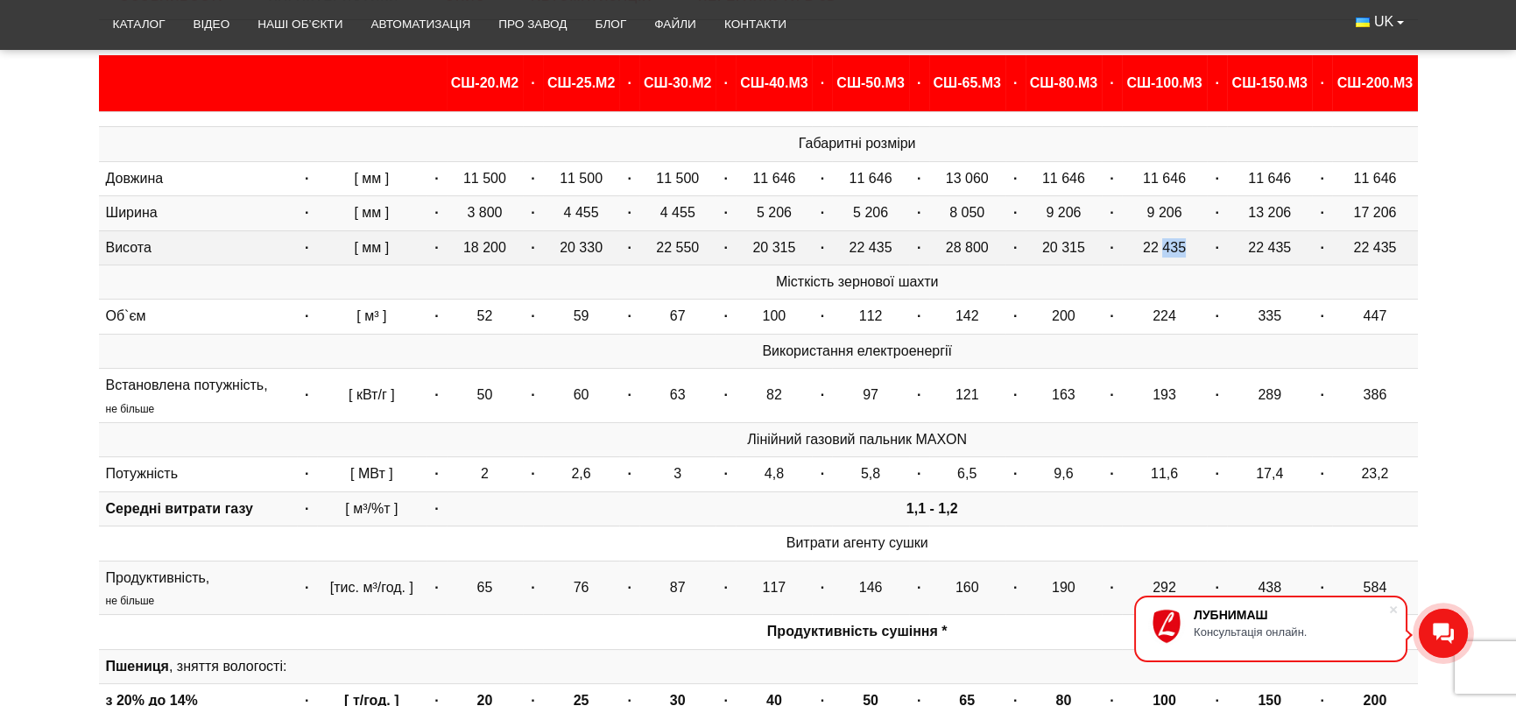
drag, startPoint x: 1163, startPoint y: 244, endPoint x: 1184, endPoint y: 241, distance: 20.5
click at [1184, 241] on td "22 435" at bounding box center [1164, 247] width 85 height 34
drag, startPoint x: 1050, startPoint y: 254, endPoint x: 1401, endPoint y: 252, distance: 351.3
click at [1401, 252] on tr "Висота · [ мм ] · 18 200 · 20 330 · 22 550 · 20 315 · 22 435 · 28 800 · 20 315 …" at bounding box center [758, 247] width 1319 height 34
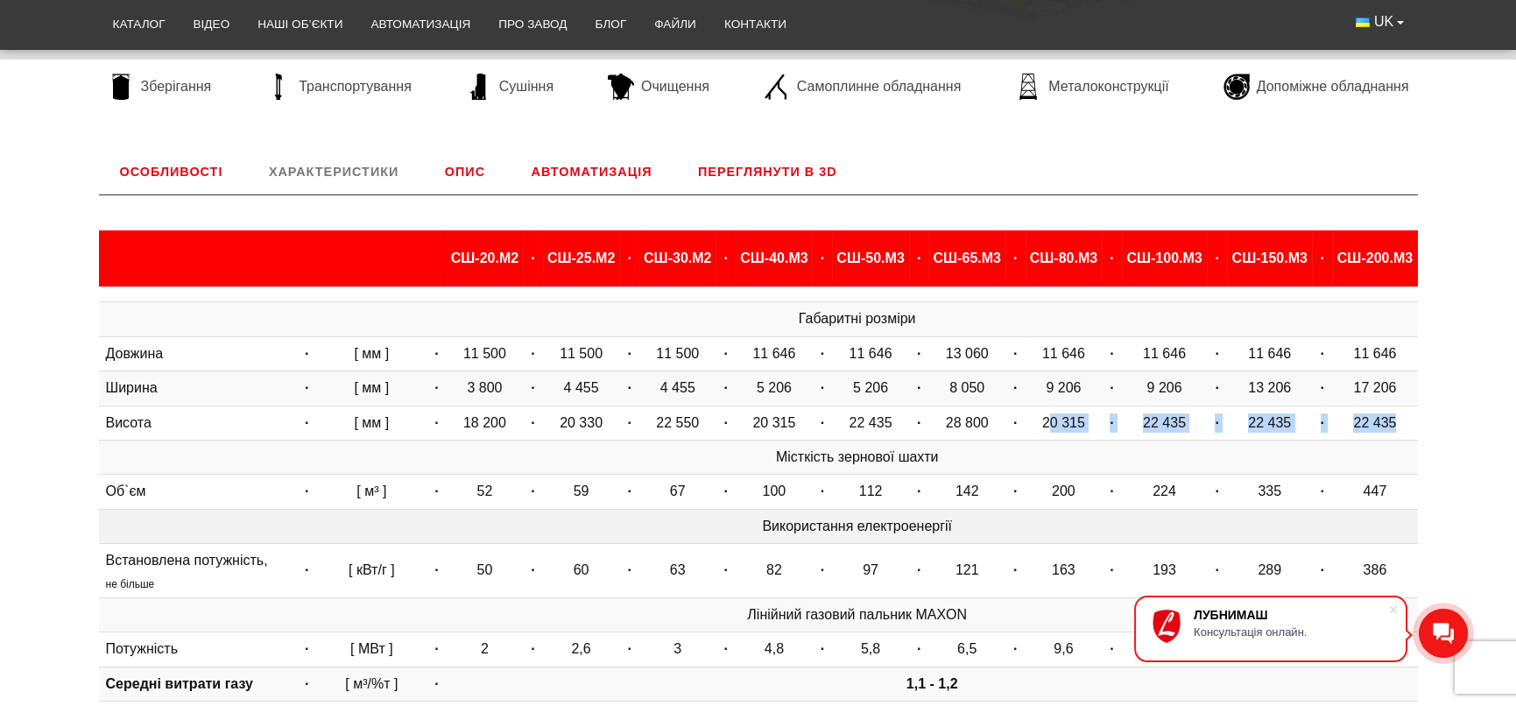
scroll to position [379, 0]
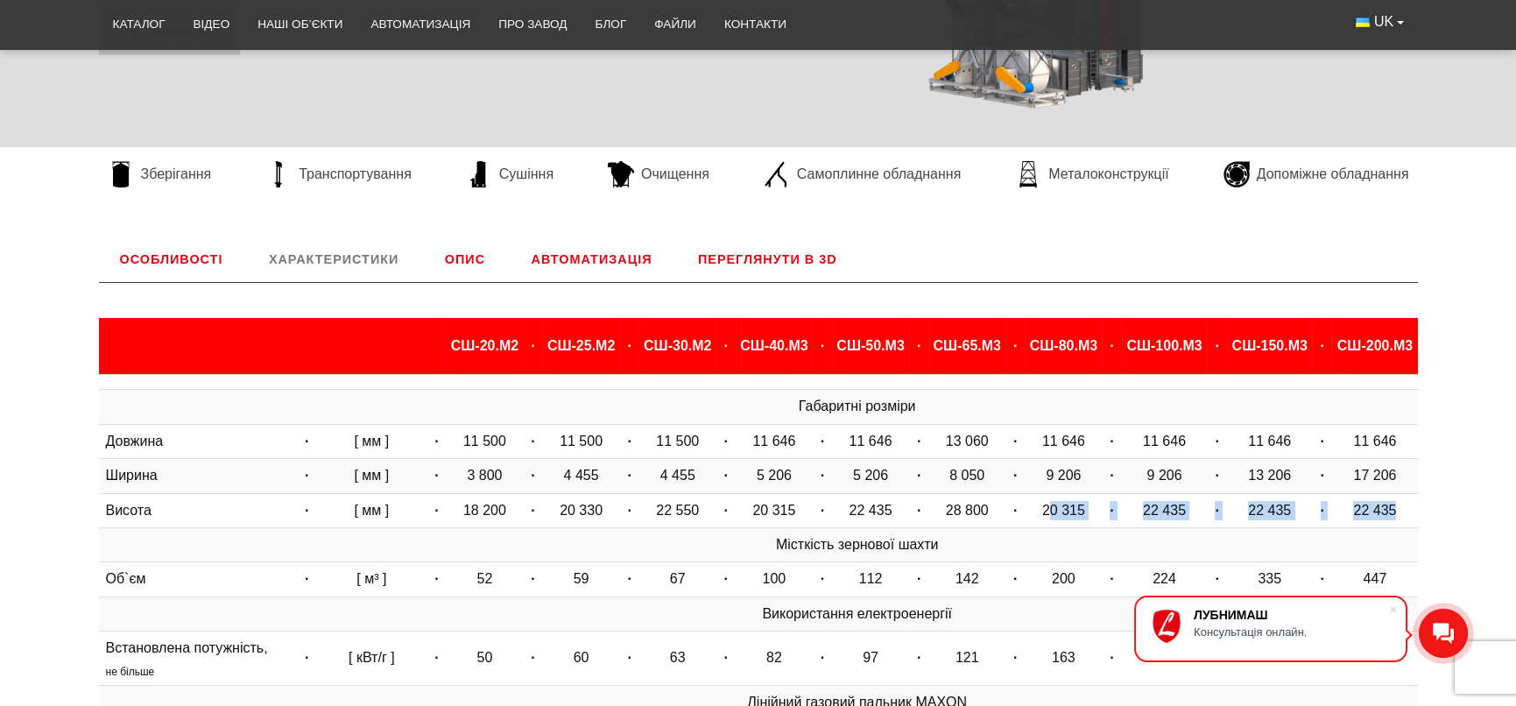
click at [176, 256] on link "Особливості" at bounding box center [171, 260] width 145 height 46
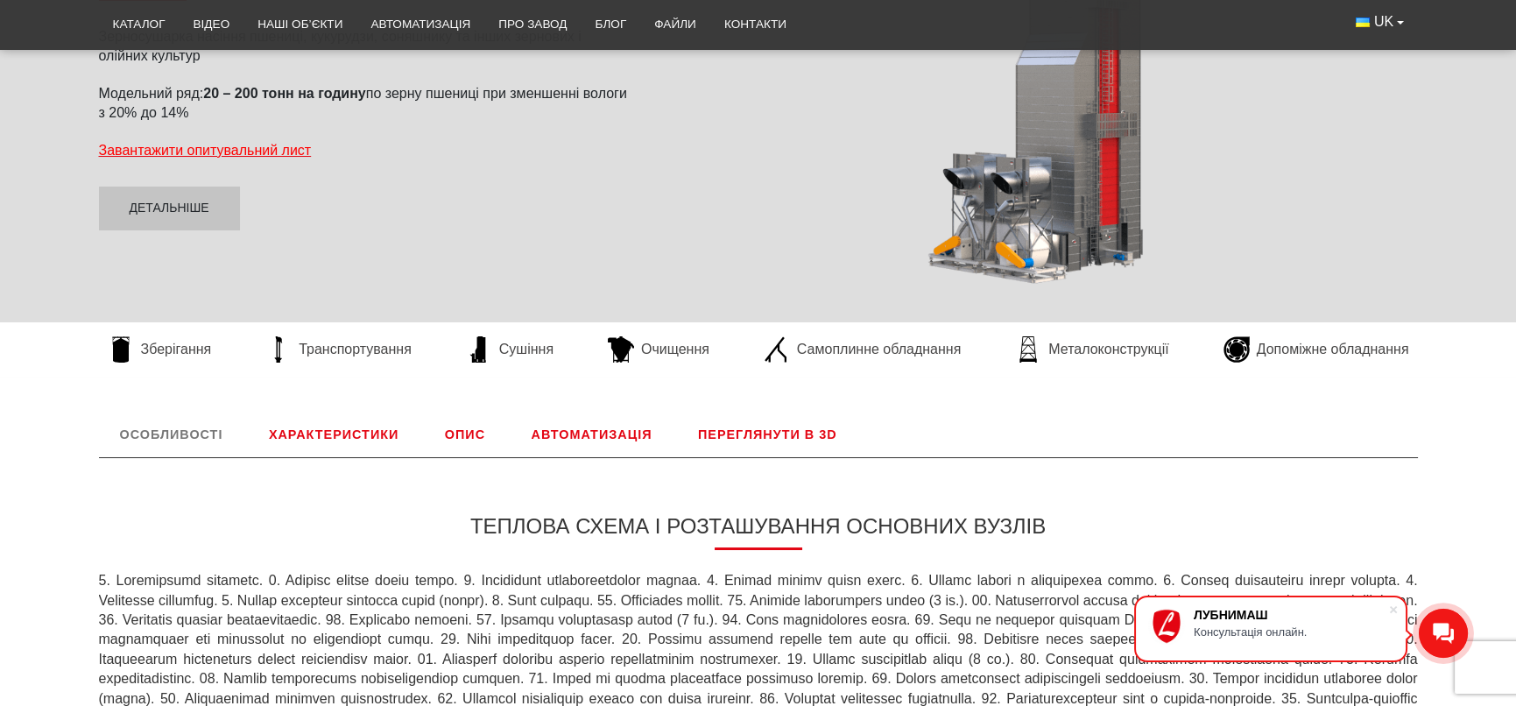
click at [483, 437] on link "Опис" at bounding box center [465, 435] width 82 height 46
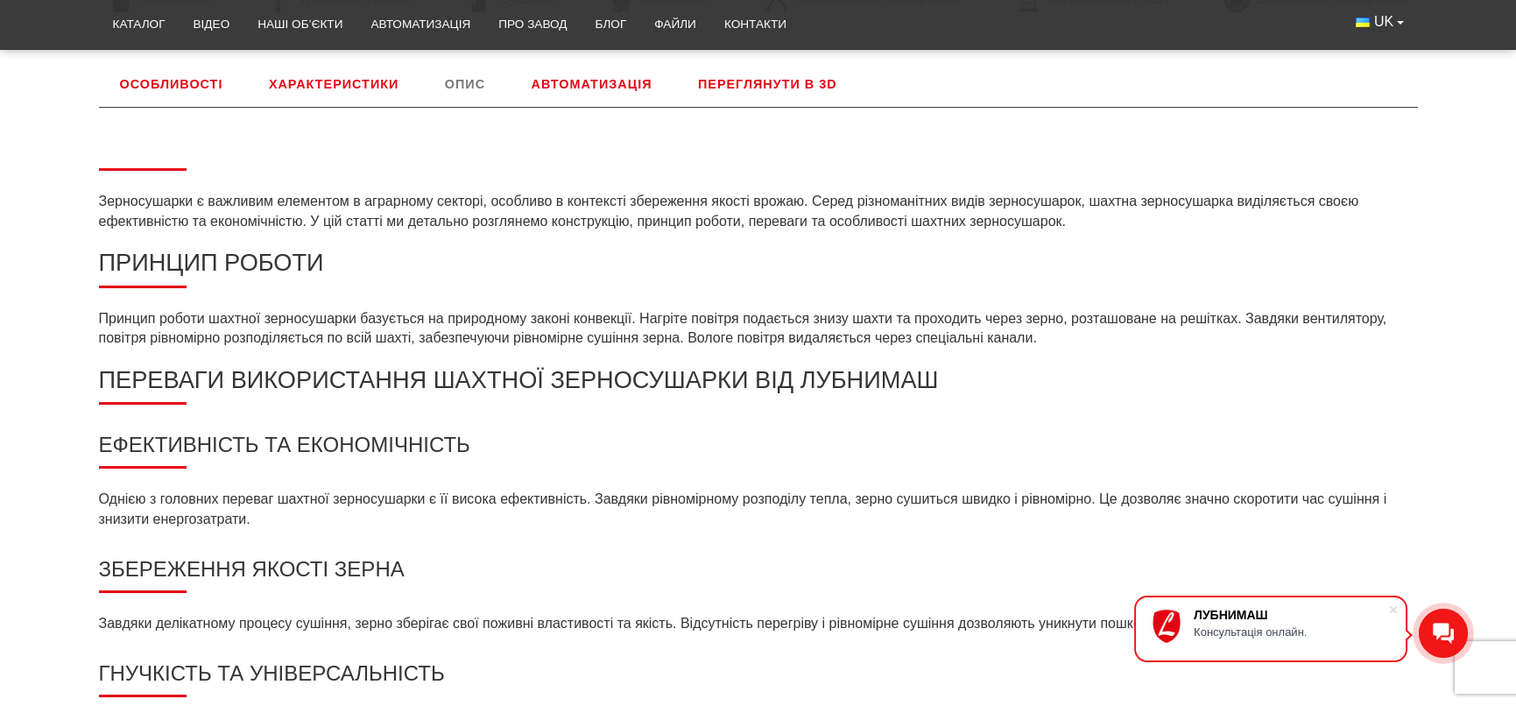
scroll to position [292, 0]
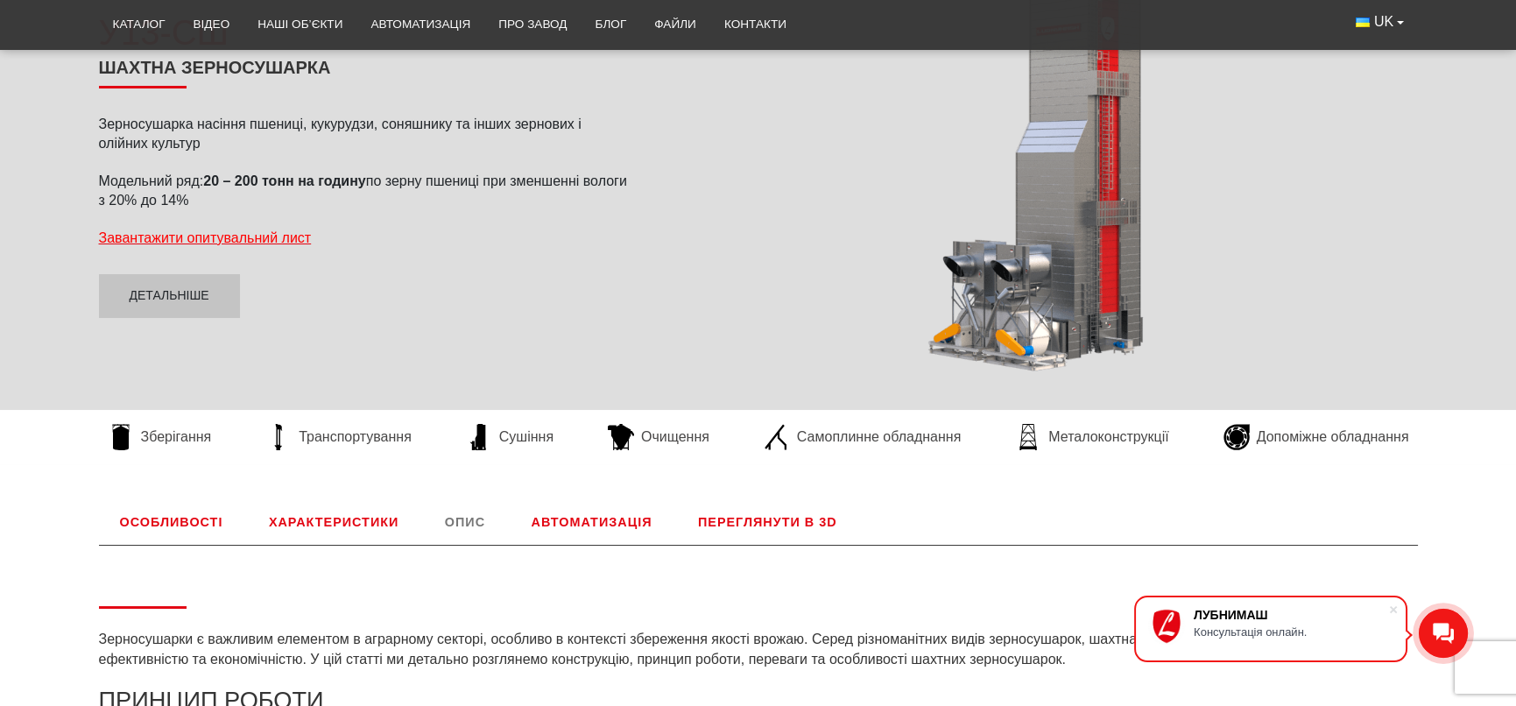
click at [616, 516] on link "Автоматизація" at bounding box center [592, 522] width 163 height 46
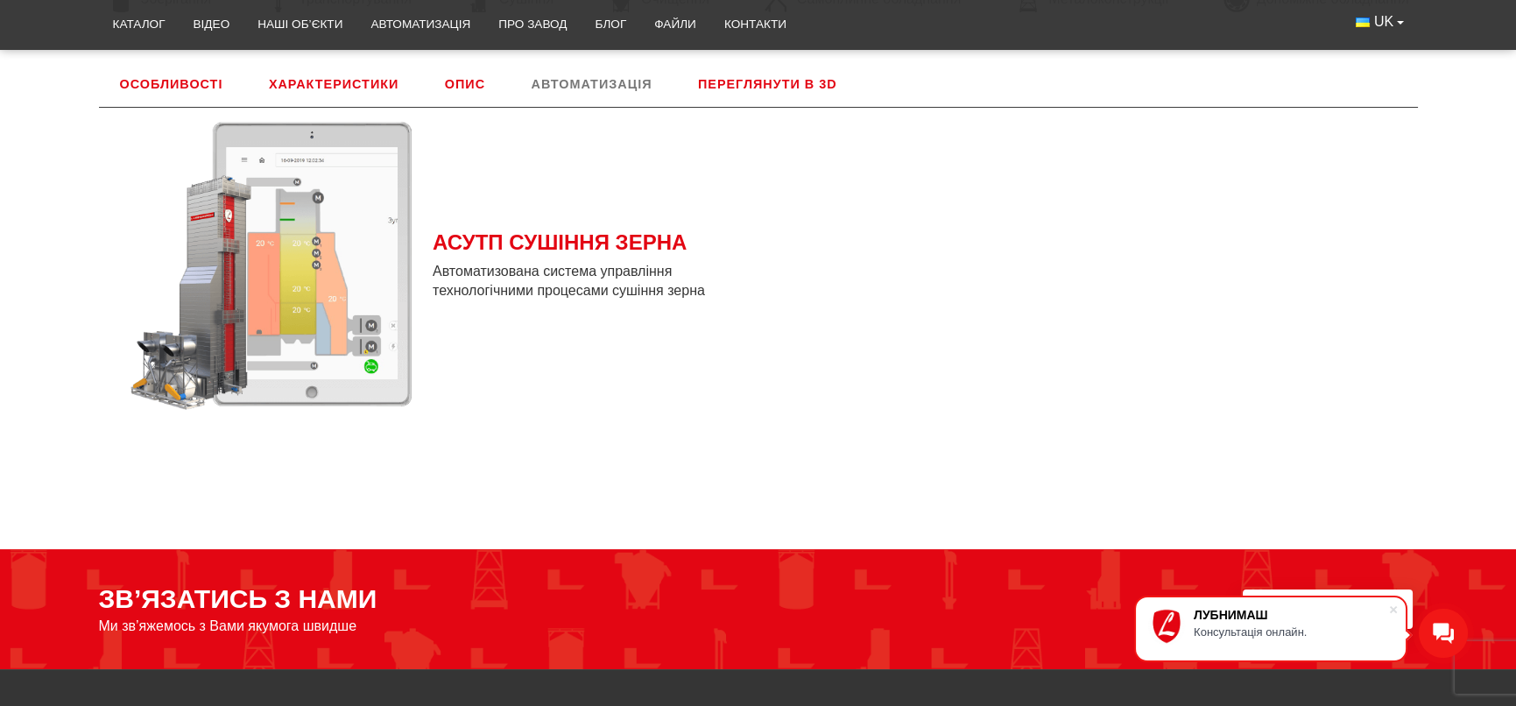
click at [778, 91] on link "Переглянути в 3D" at bounding box center [767, 84] width 181 height 46
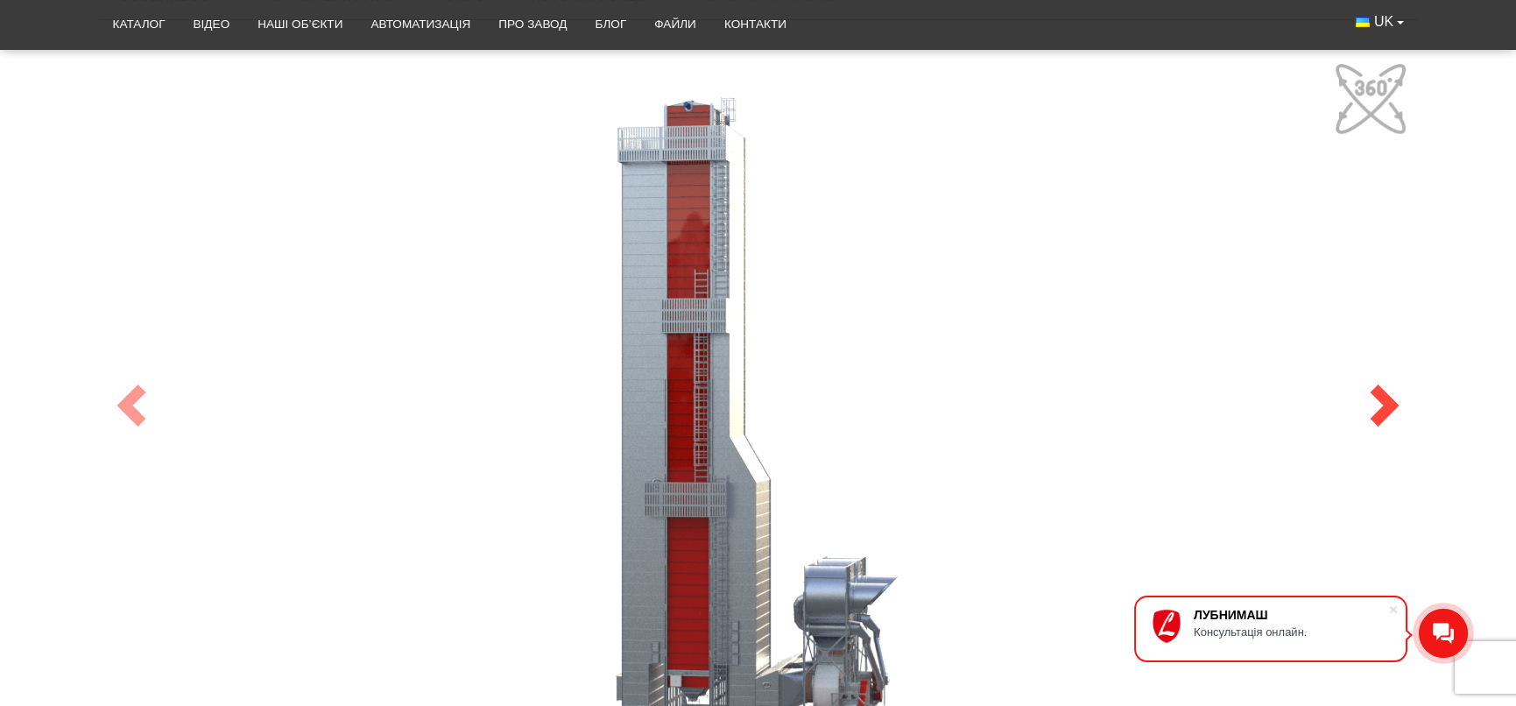
scroll to position [905, 0]
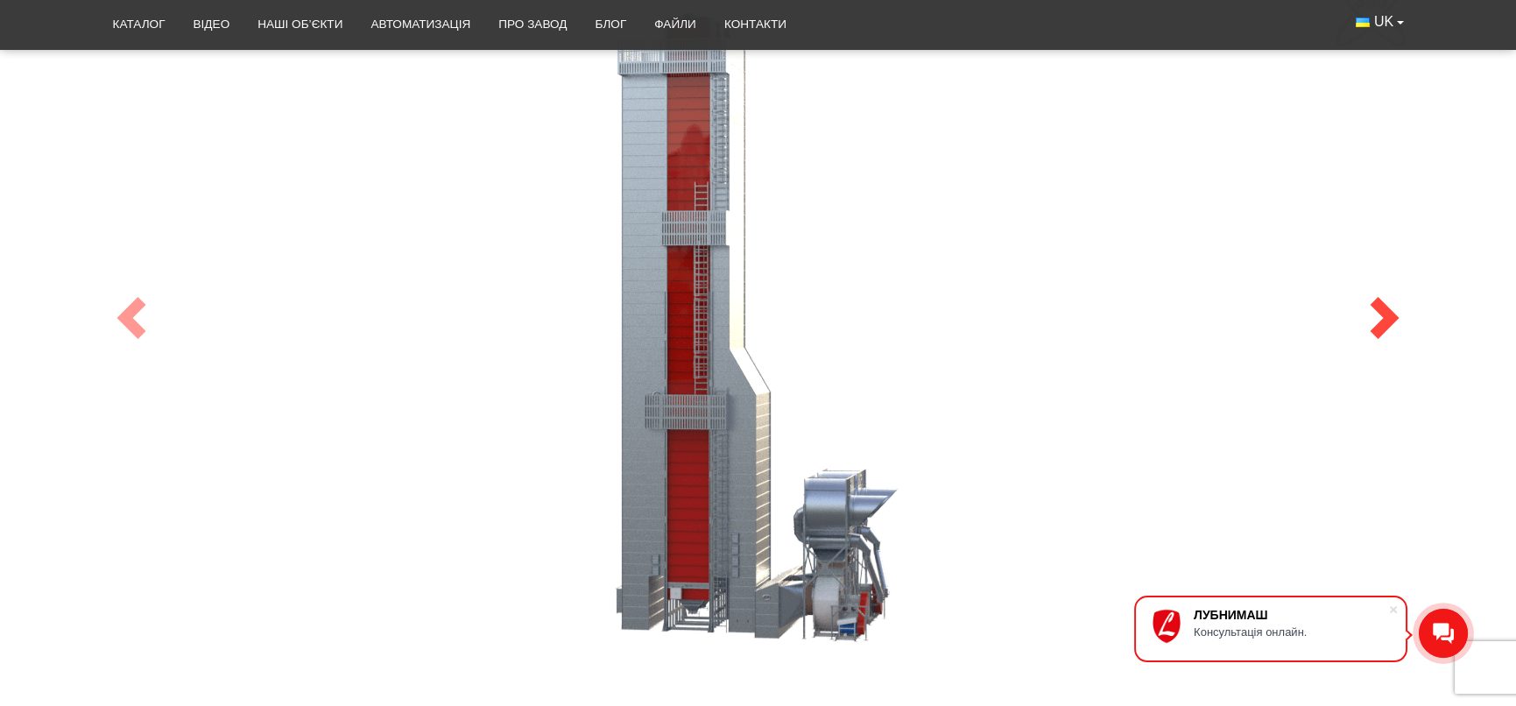
click at [1380, 320] on span at bounding box center [1385, 318] width 42 height 42
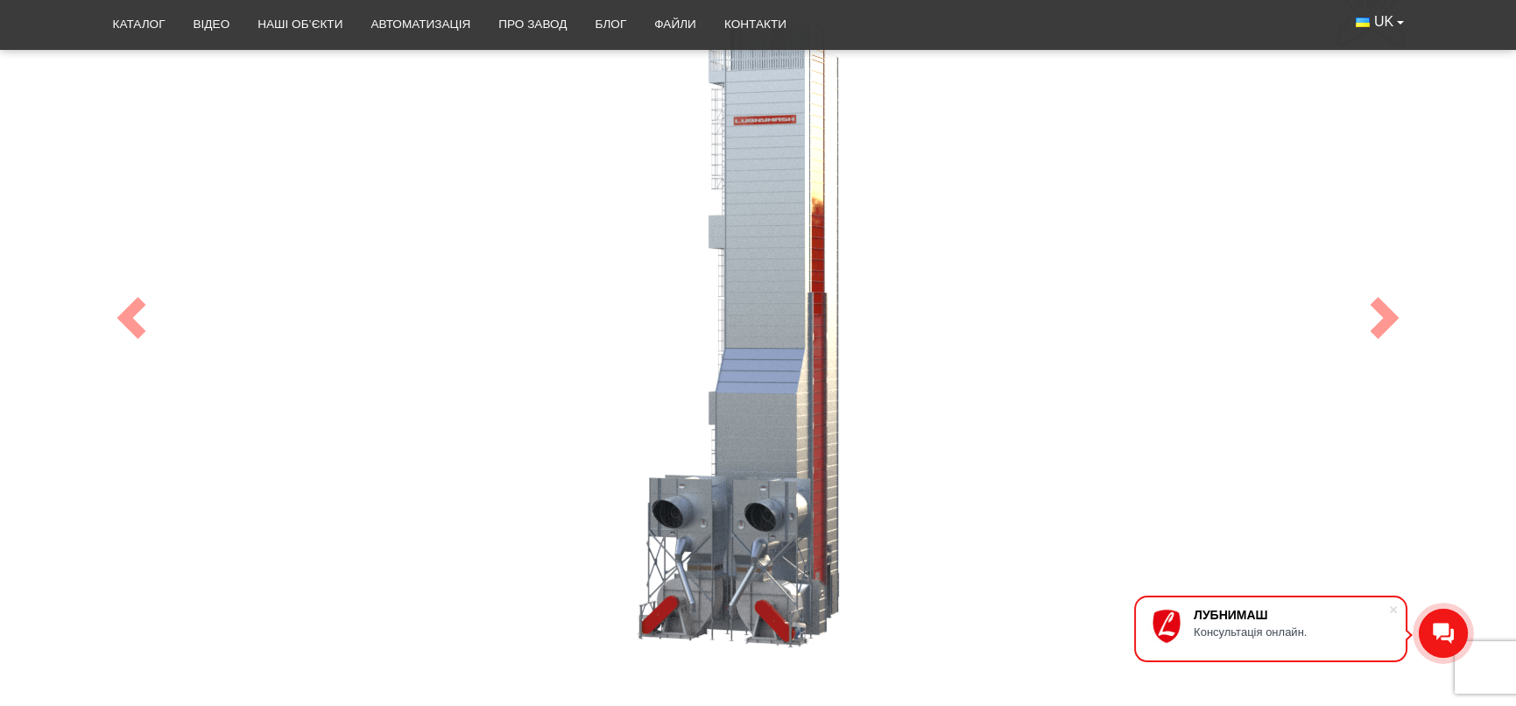
drag, startPoint x: 723, startPoint y: 399, endPoint x: 627, endPoint y: 415, distance: 96.8
click at [627, 415] on div "100" at bounding box center [758, 318] width 1314 height 700
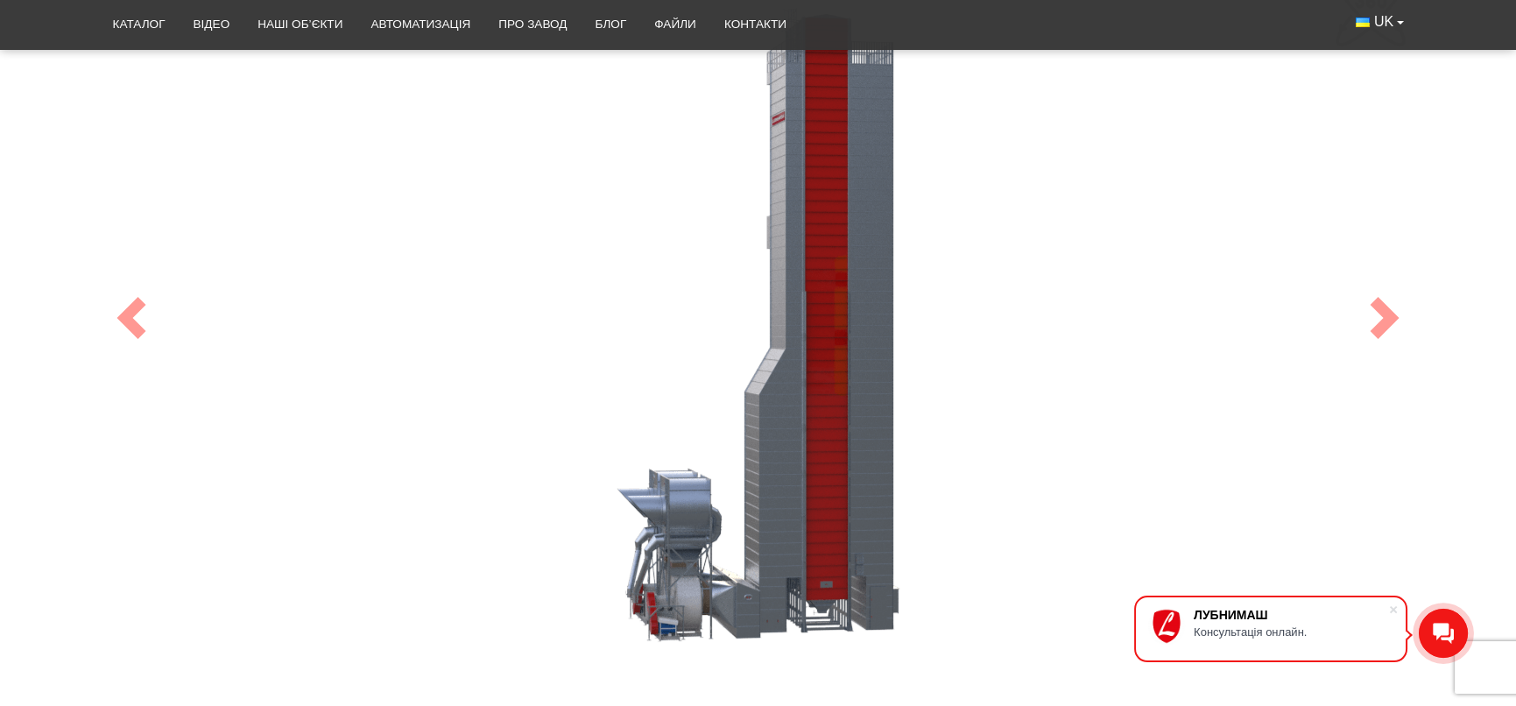
drag, startPoint x: 793, startPoint y: 482, endPoint x: 688, endPoint y: 505, distance: 107.8
click at [688, 505] on div "100" at bounding box center [758, 318] width 1314 height 700
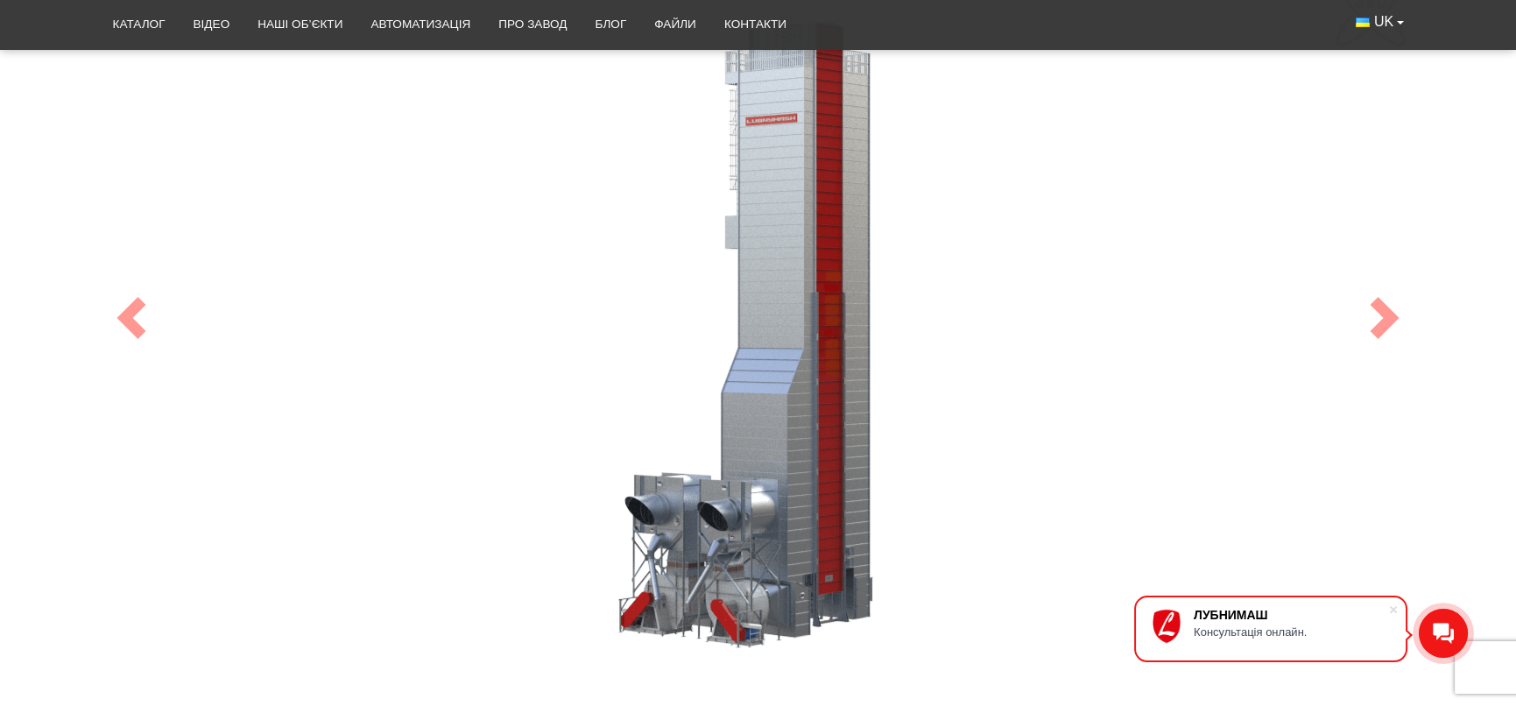
drag, startPoint x: 811, startPoint y: 525, endPoint x: 890, endPoint y: 385, distance: 160.8
click at [890, 385] on div "100" at bounding box center [758, 318] width 1314 height 700
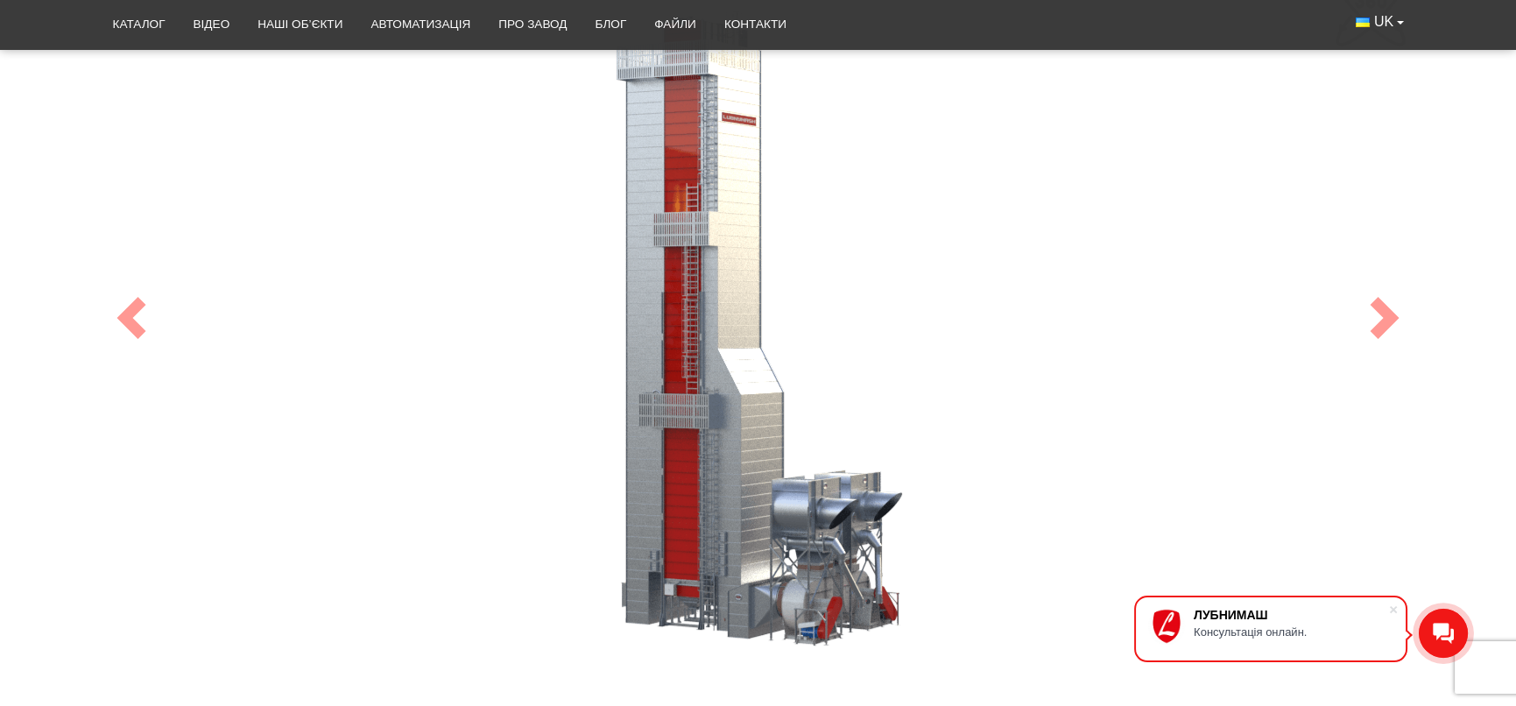
drag, startPoint x: 640, startPoint y: 590, endPoint x: 745, endPoint y: 549, distance: 112.9
click at [745, 549] on div "100" at bounding box center [758, 318] width 1314 height 700
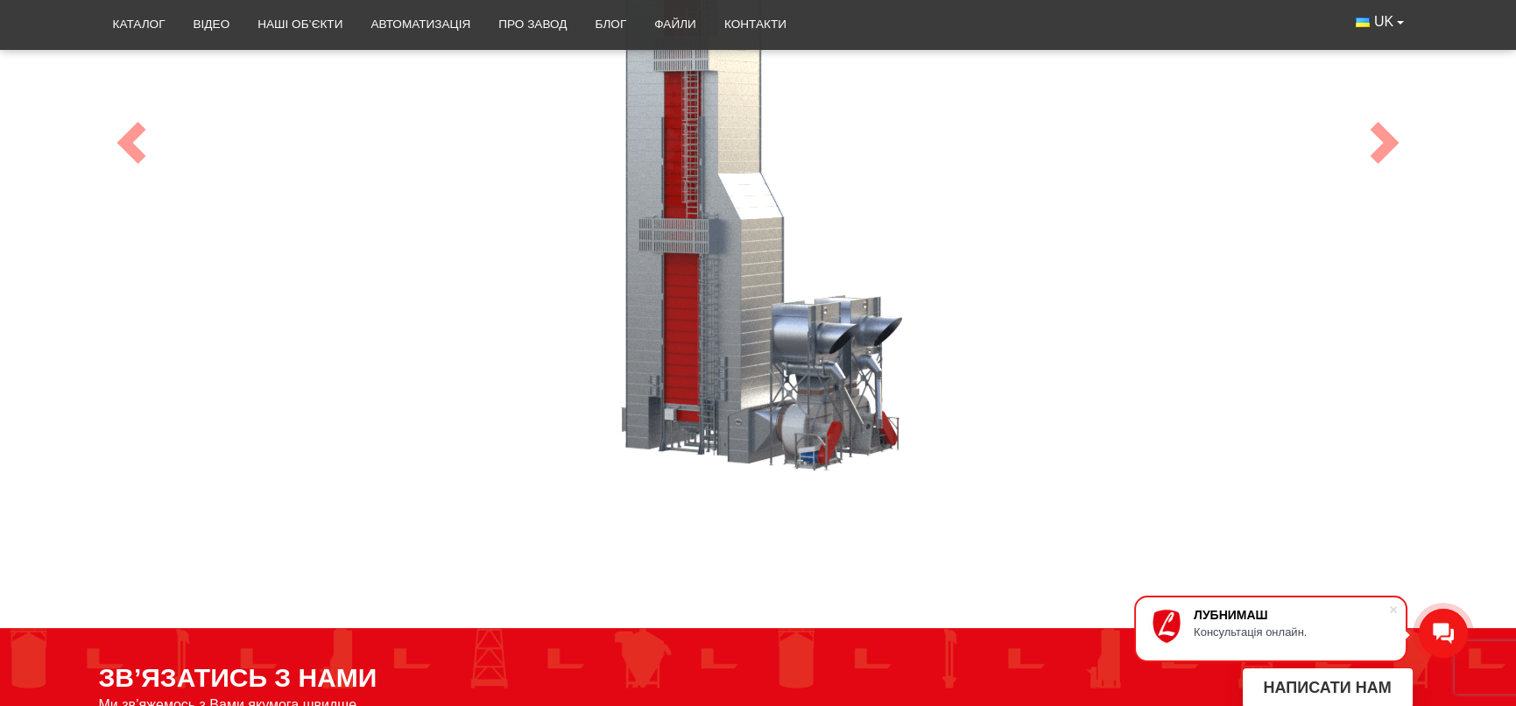
scroll to position [993, 0]
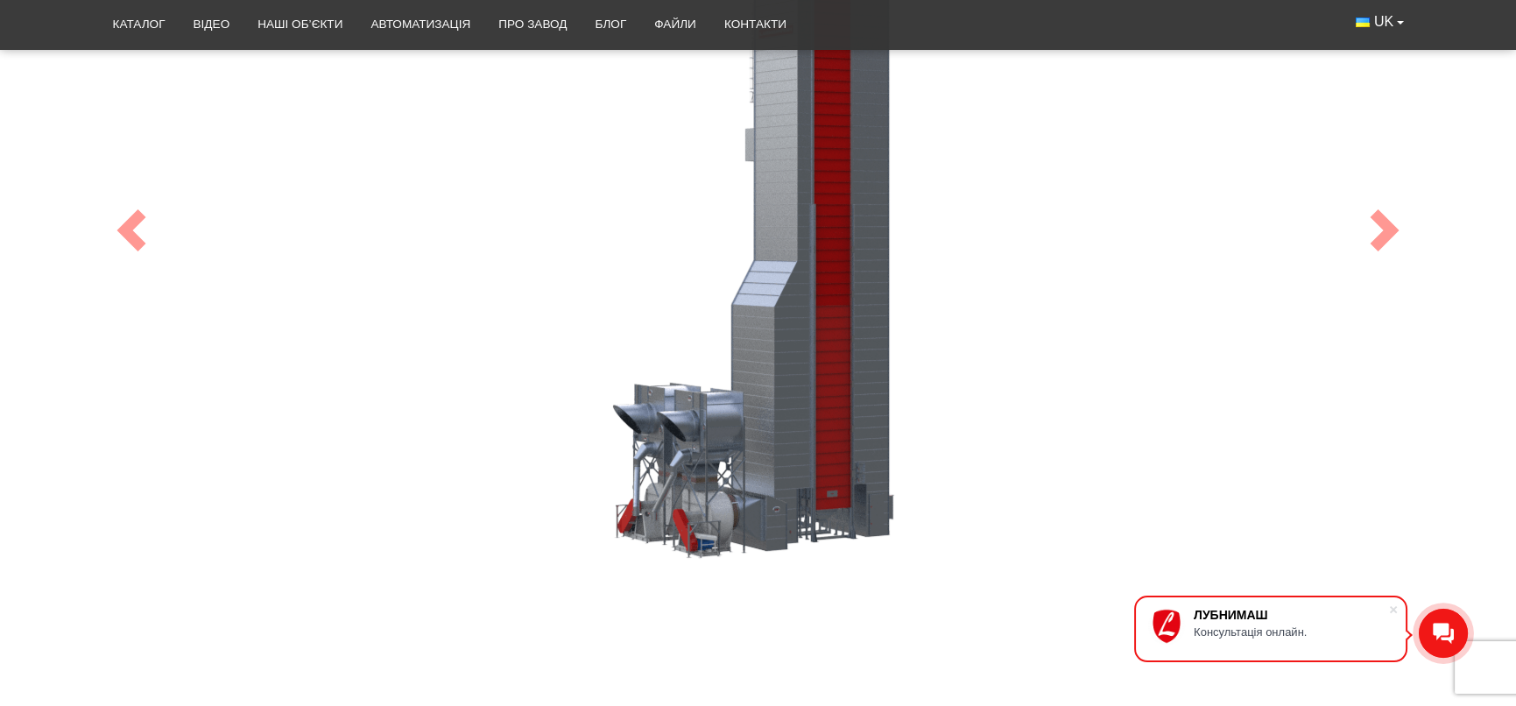
drag, startPoint x: 818, startPoint y: 442, endPoint x: 668, endPoint y: 414, distance: 152.2
click at [668, 414] on div "100" at bounding box center [758, 230] width 1314 height 700
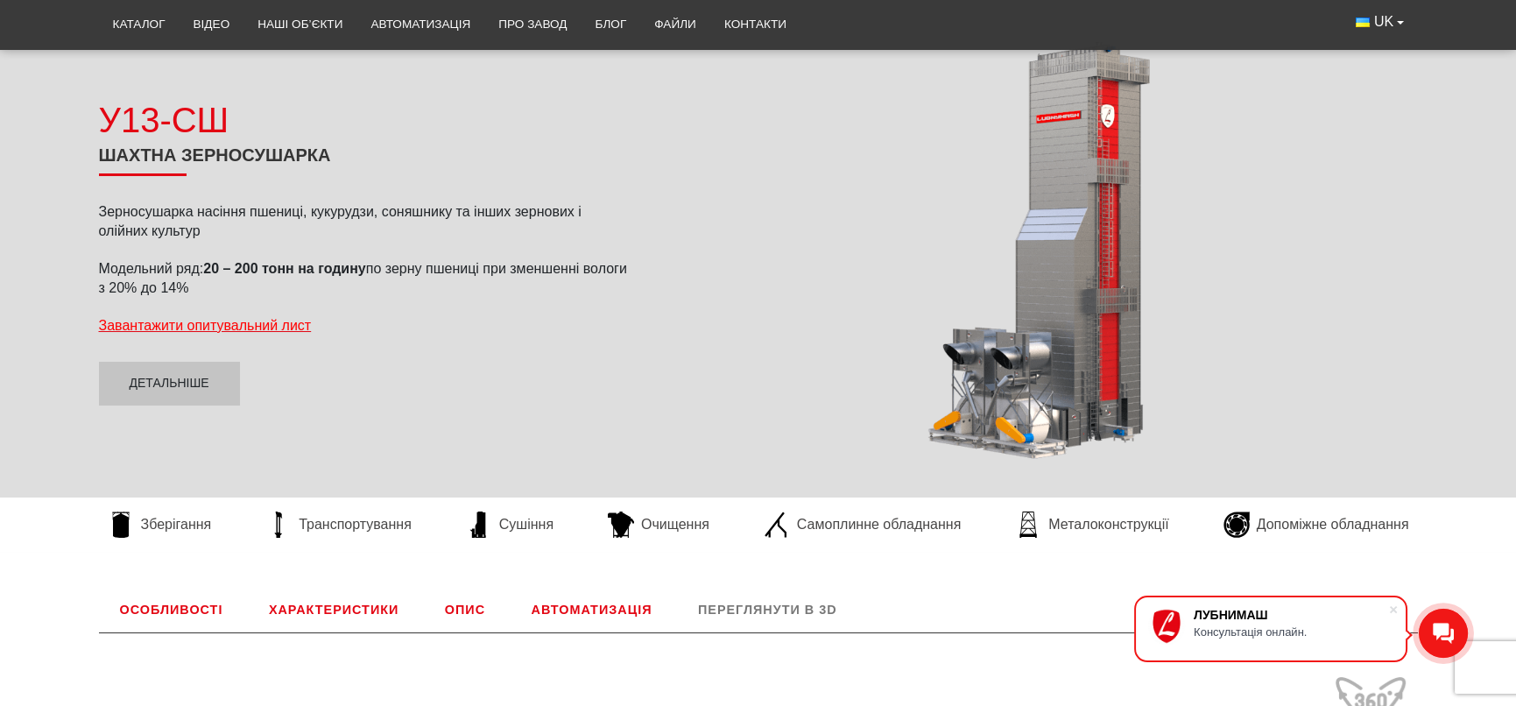
scroll to position [0, 0]
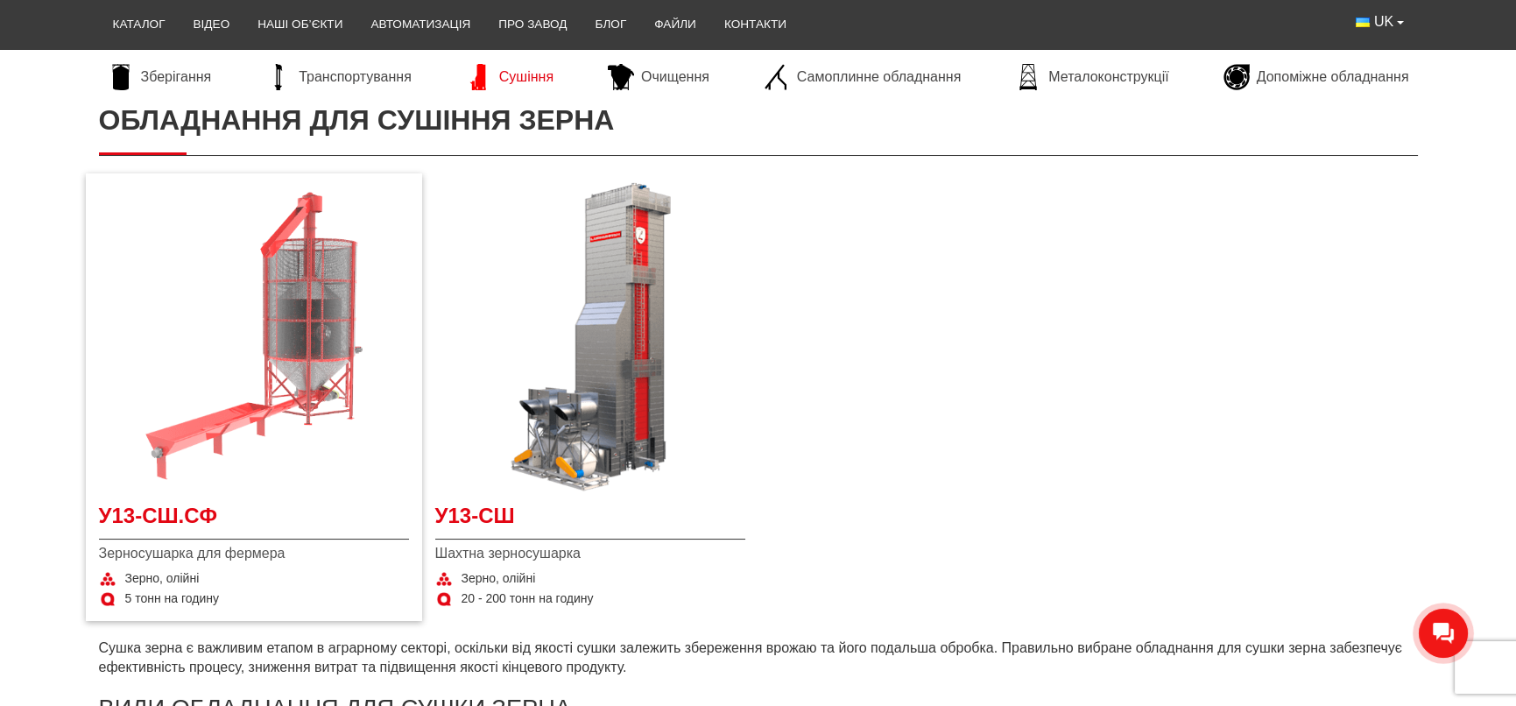
scroll to position [438, 0]
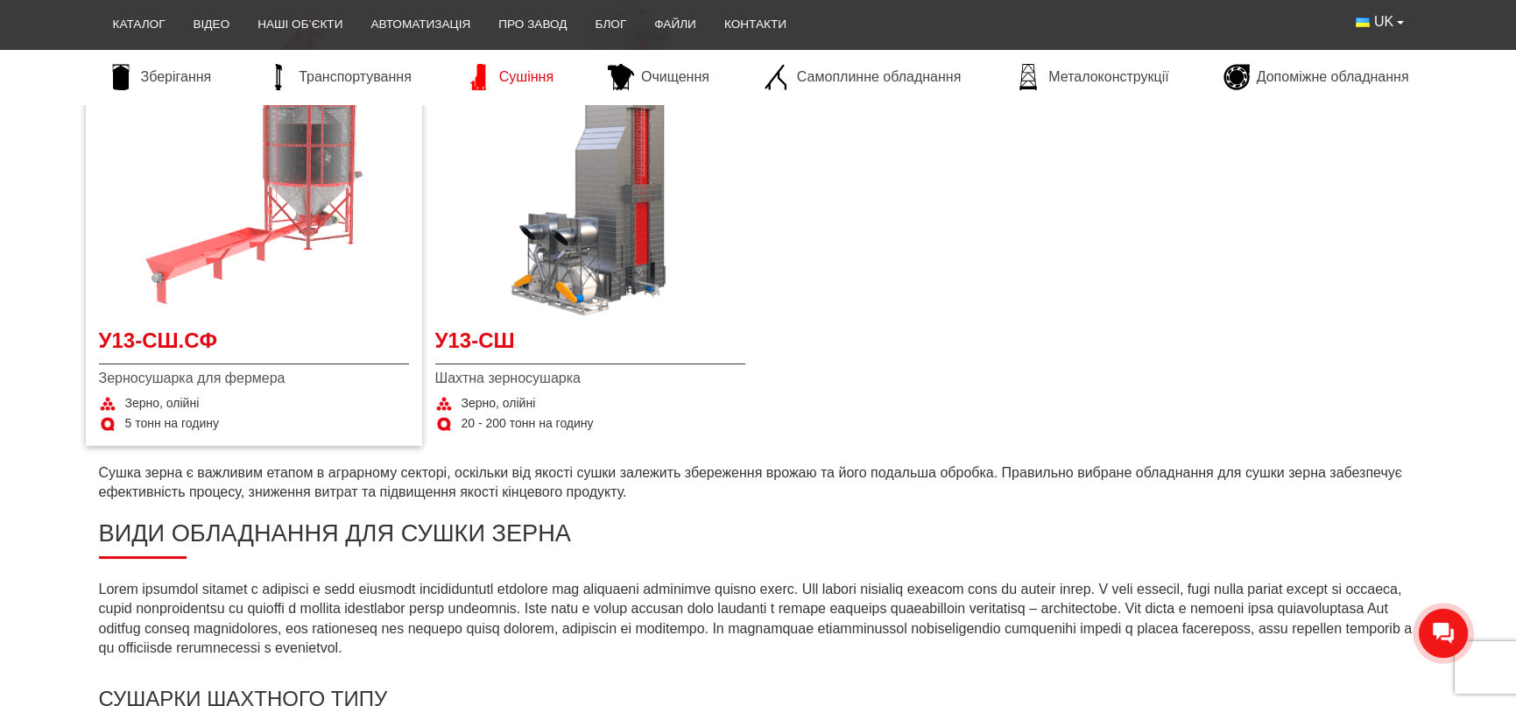
click at [331, 192] on img at bounding box center [254, 162] width 310 height 310
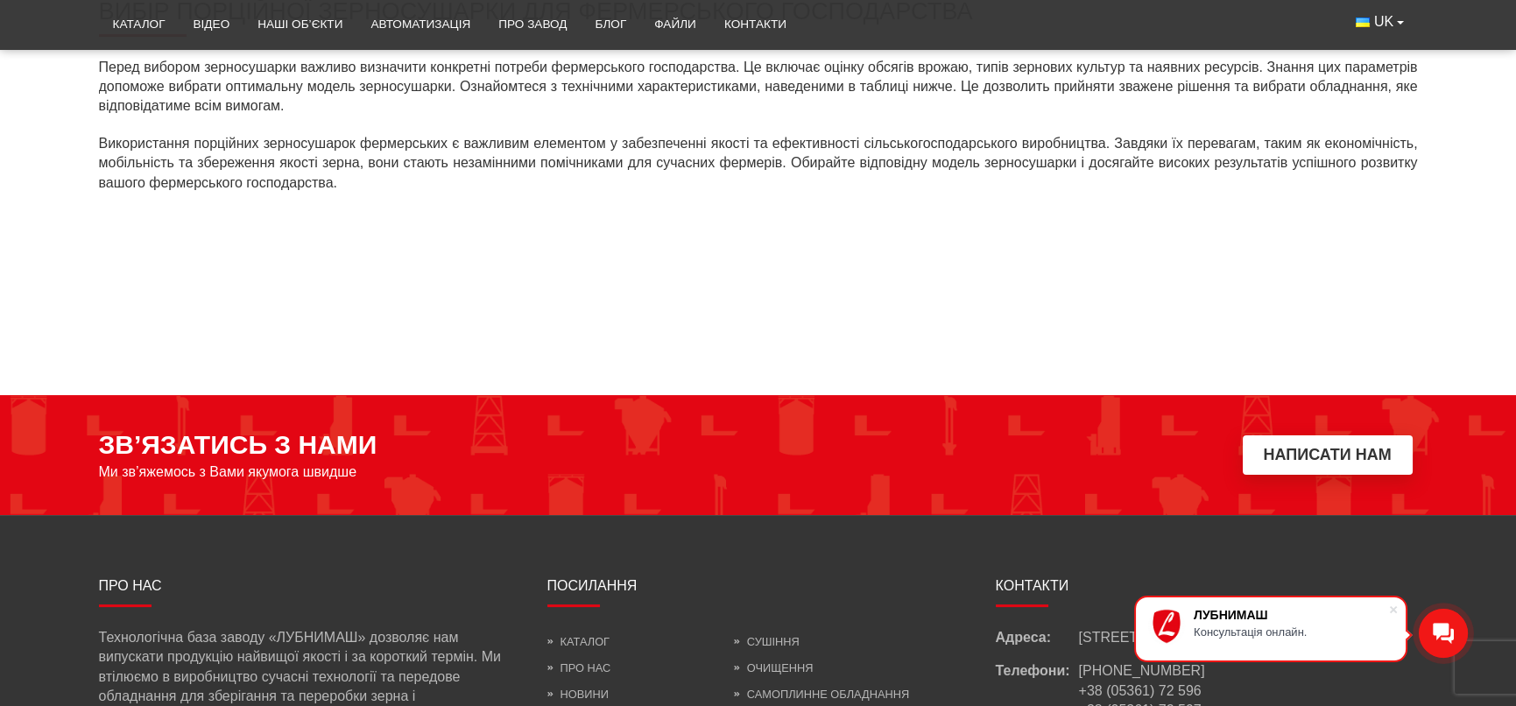
scroll to position [1651, 0]
